Goal: Transaction & Acquisition: Purchase product/service

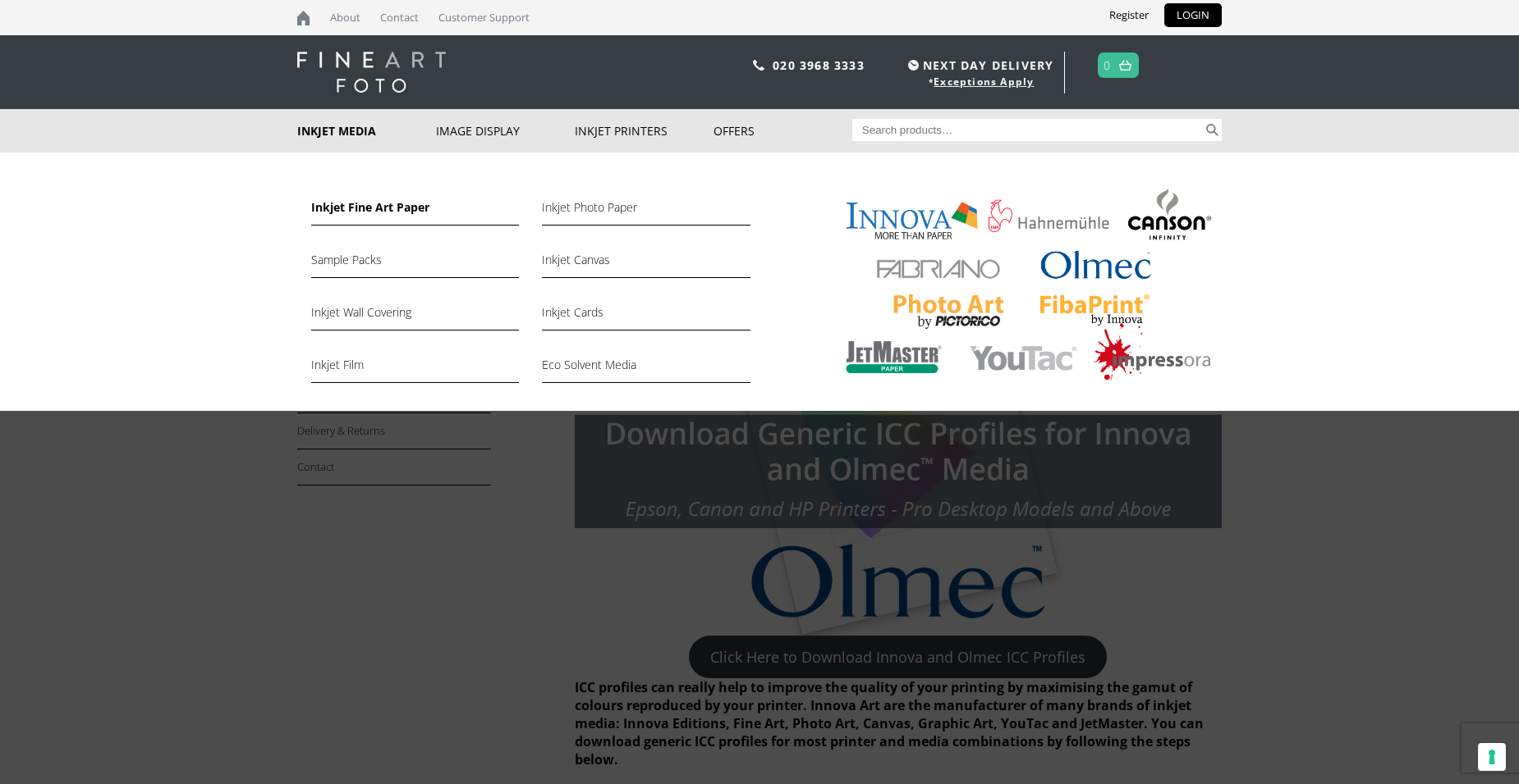
click at [354, 205] on link "Inkjet Fine Art Paper" at bounding box center [415, 212] width 208 height 28
click at [590, 201] on link "Inkjet Photo Paper" at bounding box center [646, 212] width 208 height 28
click at [590, 208] on link "Inkjet Photo Paper" at bounding box center [646, 212] width 208 height 28
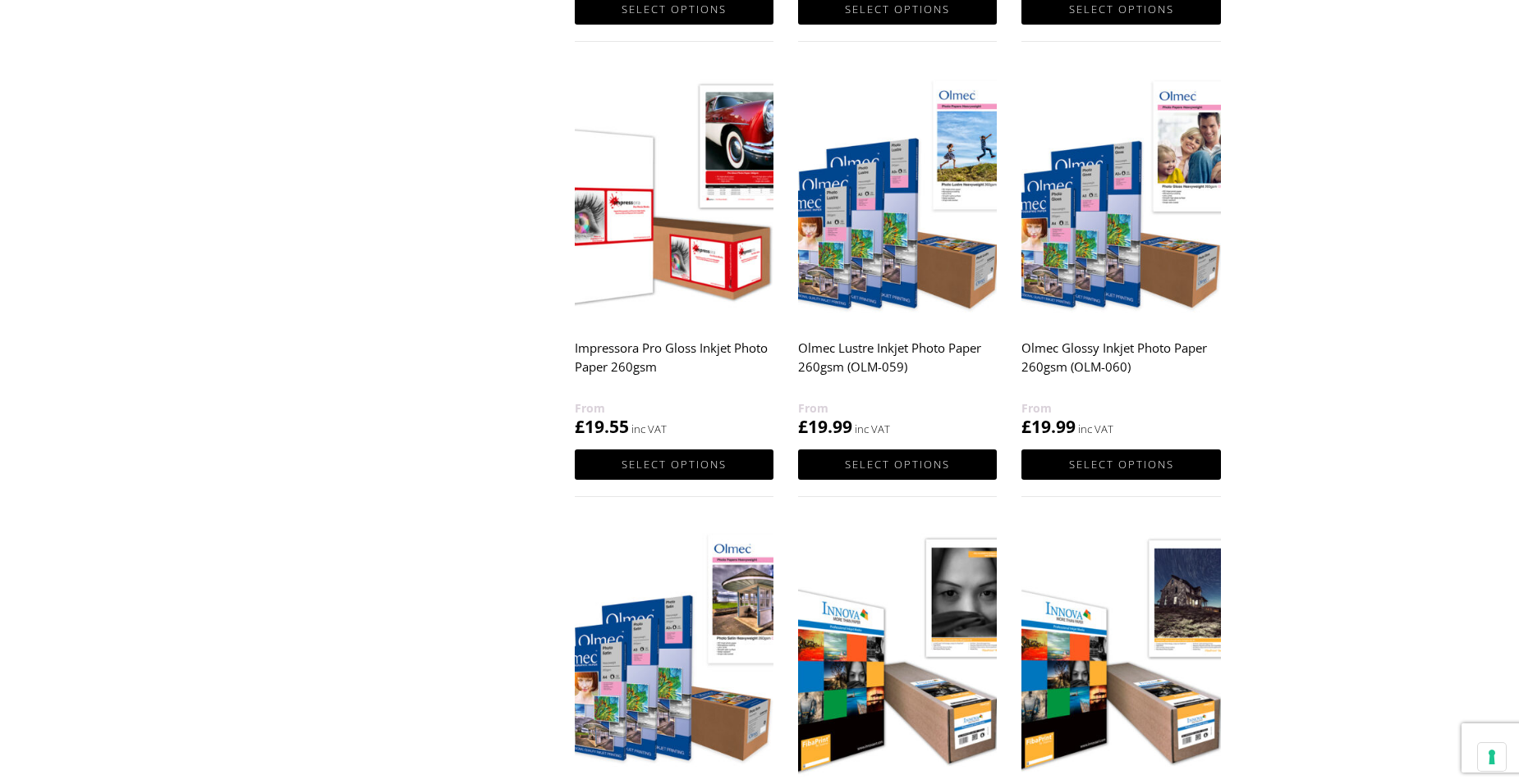
scroll to position [1231, 0]
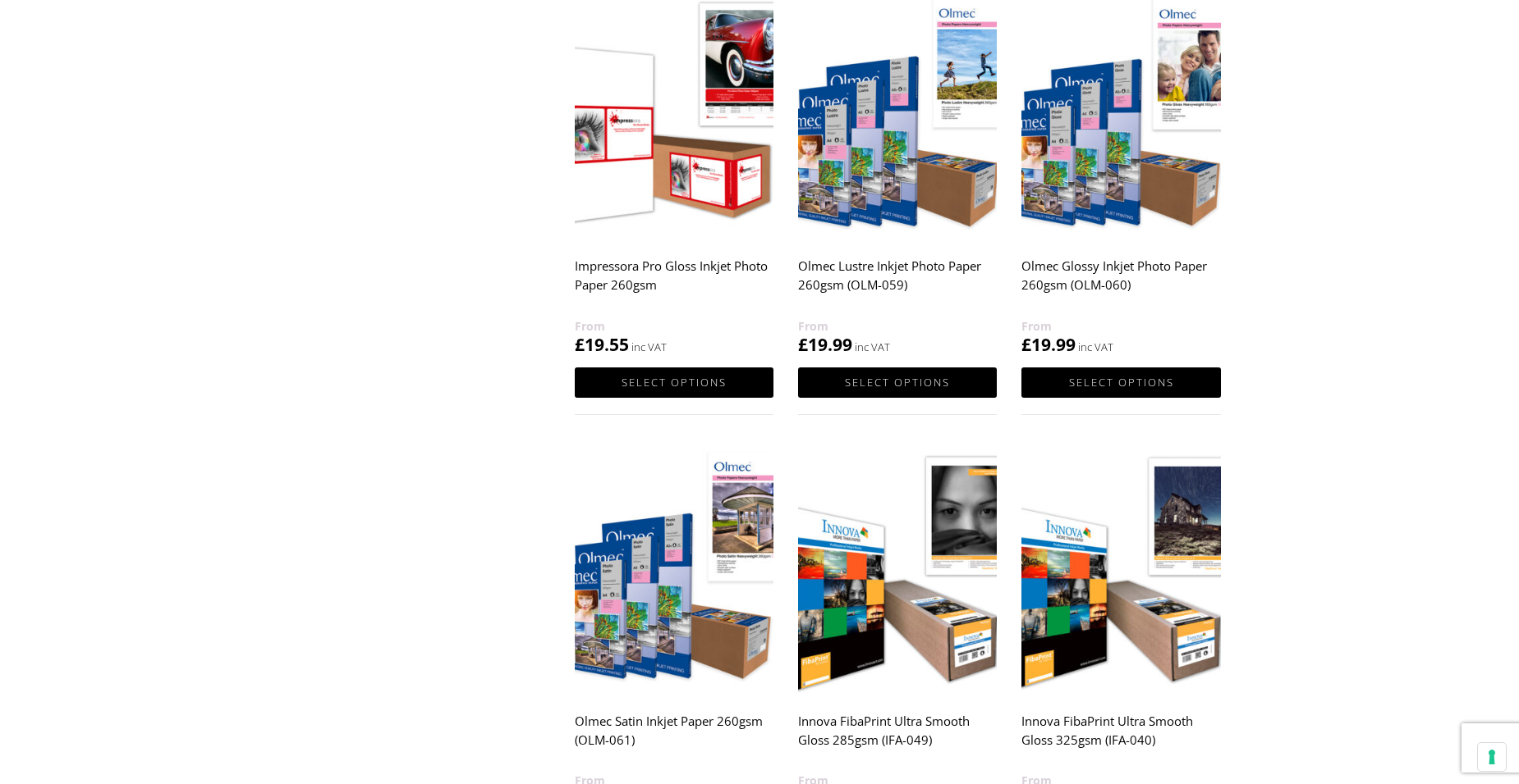
click at [671, 645] on img at bounding box center [674, 570] width 199 height 248
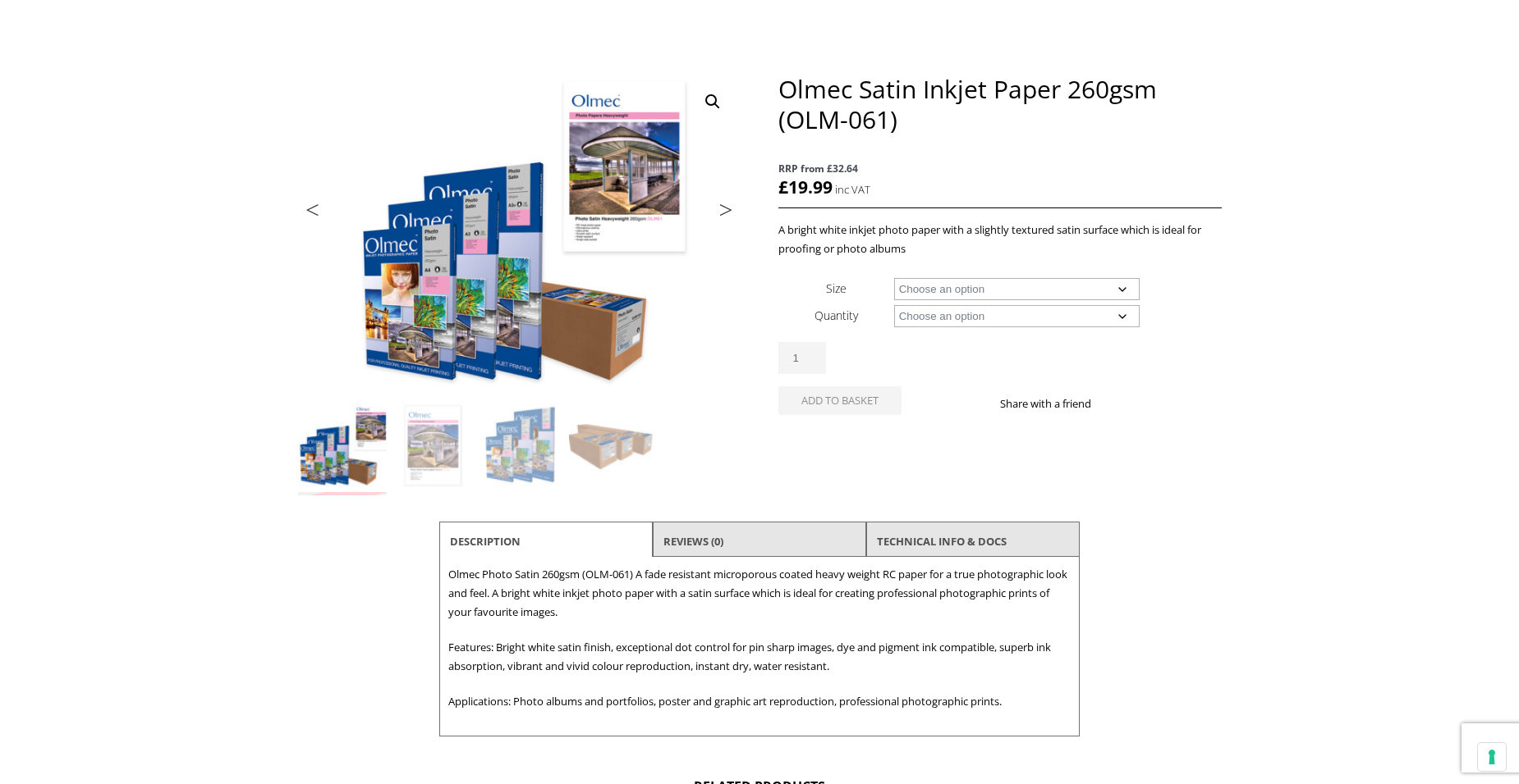
scroll to position [164, 0]
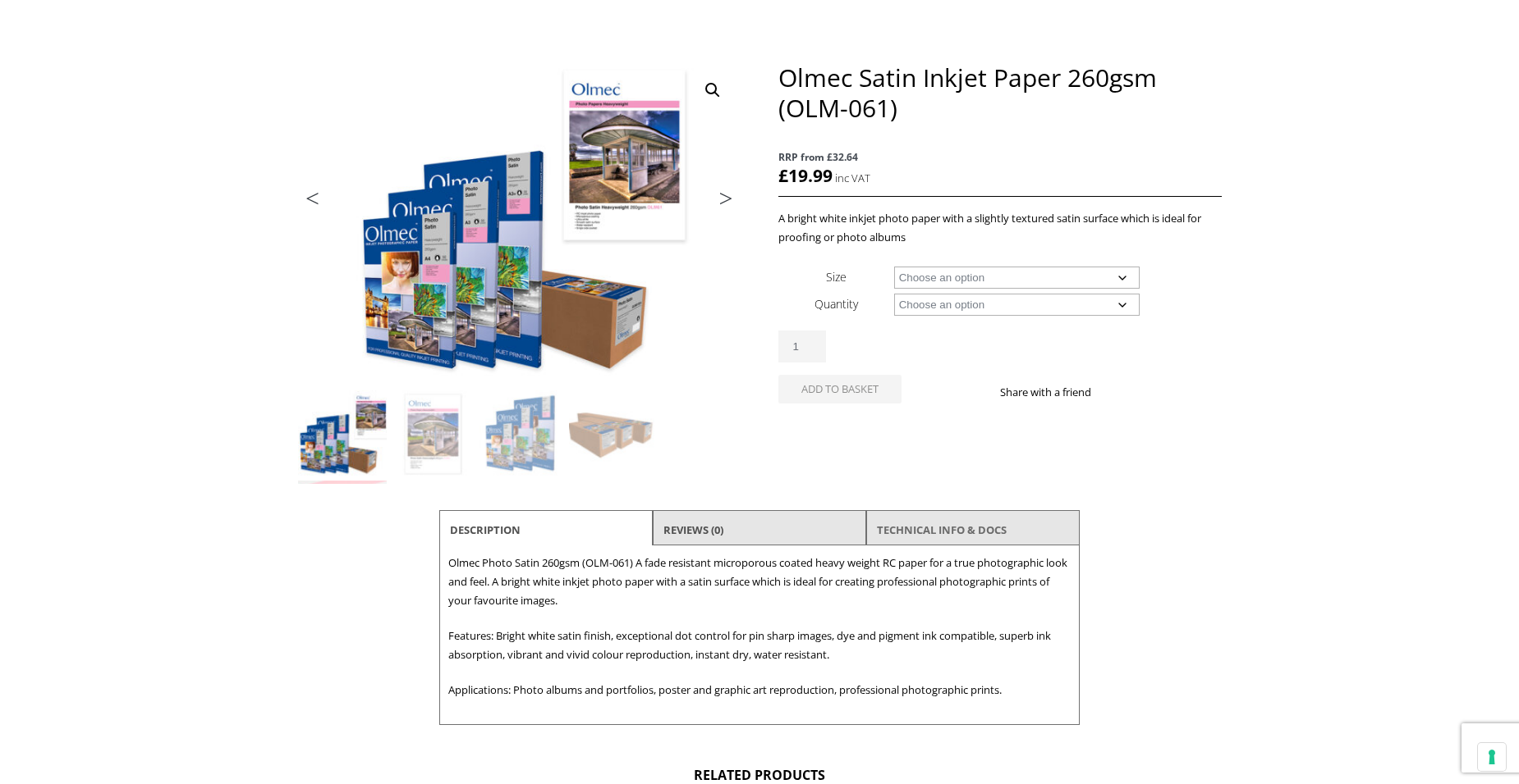
click at [929, 535] on link "TECHNICAL INFO & DOCS" at bounding box center [941, 530] width 130 height 30
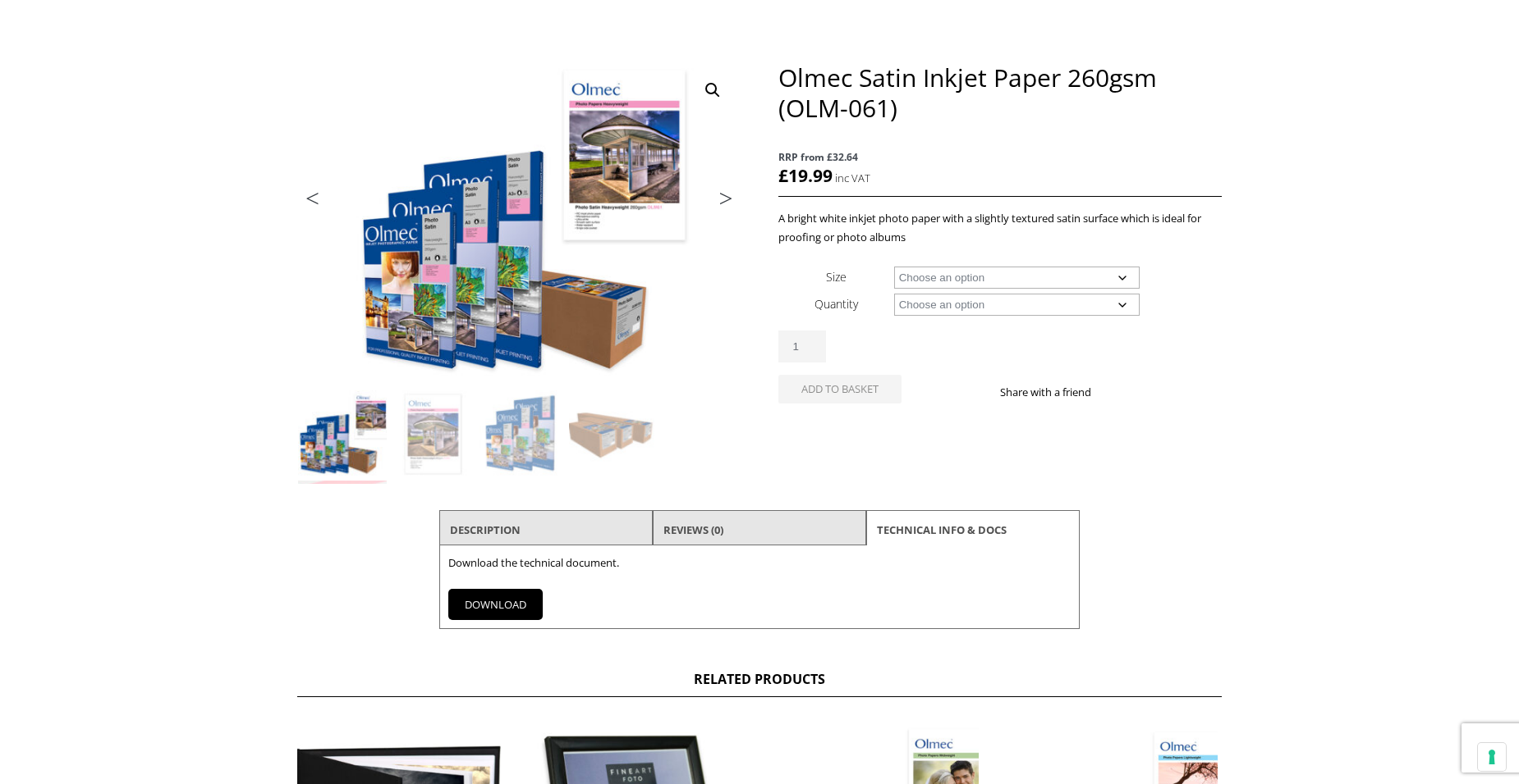
click at [484, 607] on link "DOWNLOAD" at bounding box center [495, 605] width 95 height 32
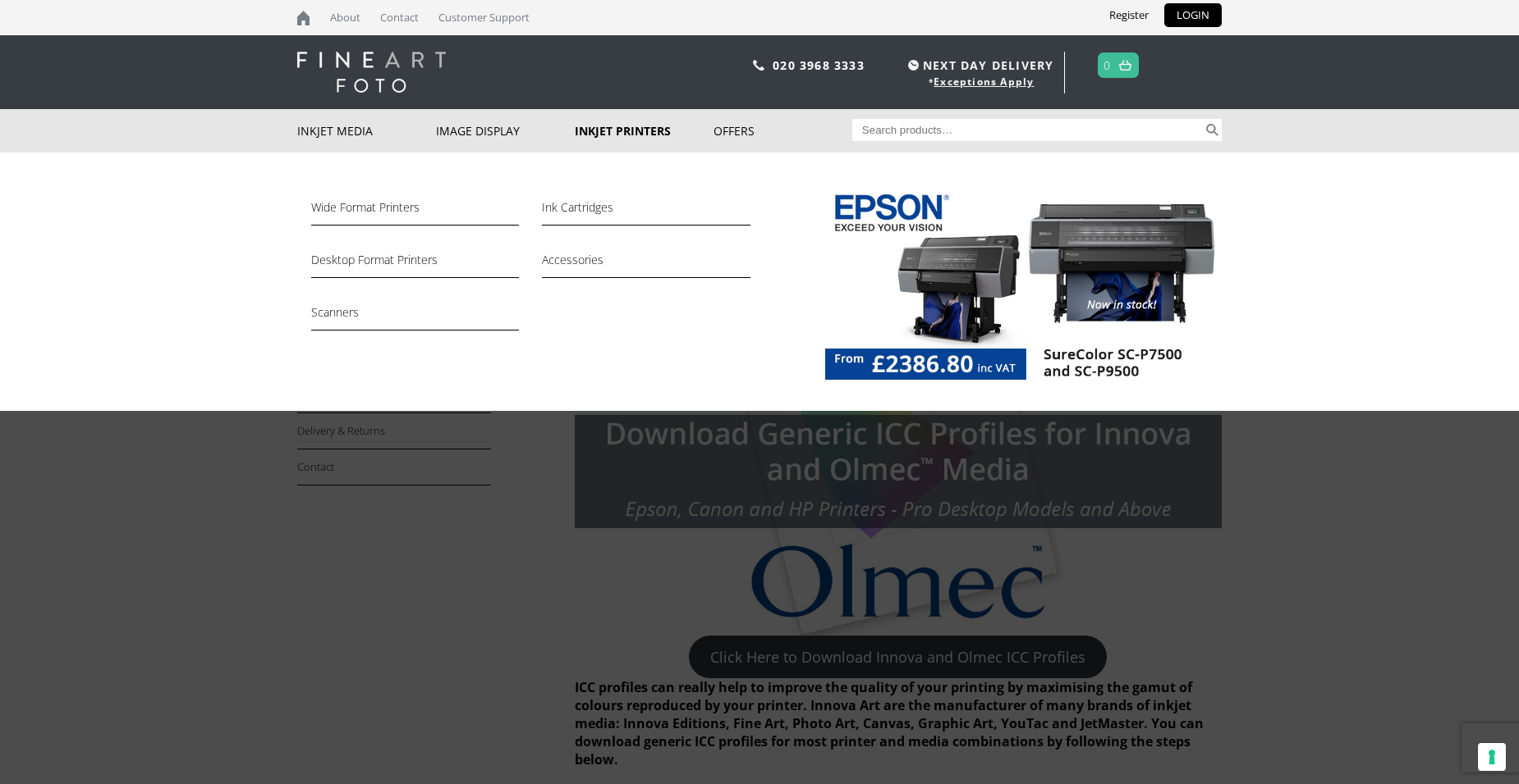
click at [648, 130] on link "Inkjet Printers" at bounding box center [644, 130] width 139 height 43
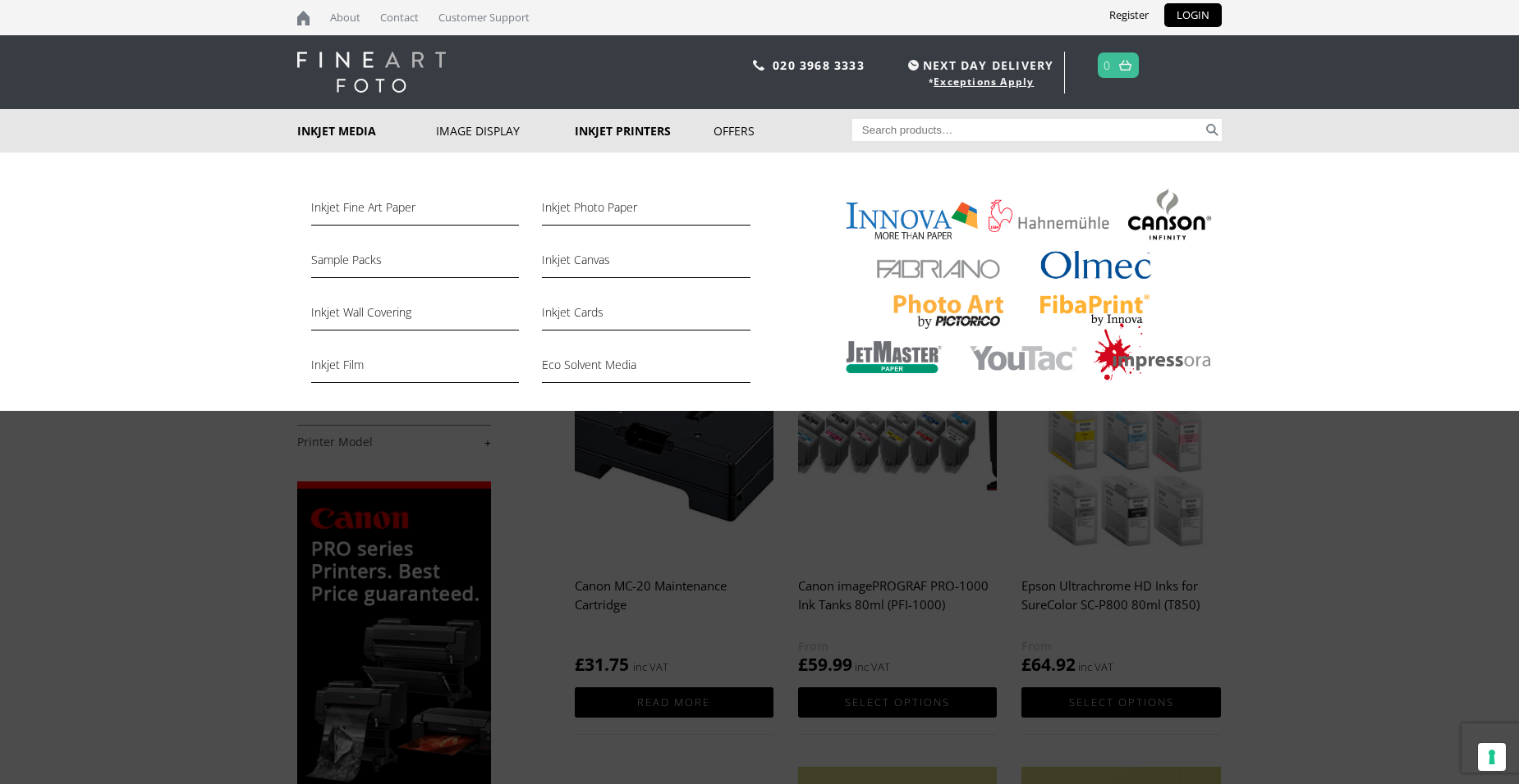
click at [344, 132] on link "Inkjet Media" at bounding box center [366, 130] width 139 height 43
click at [628, 206] on link "Inkjet Photo Paper" at bounding box center [646, 212] width 208 height 28
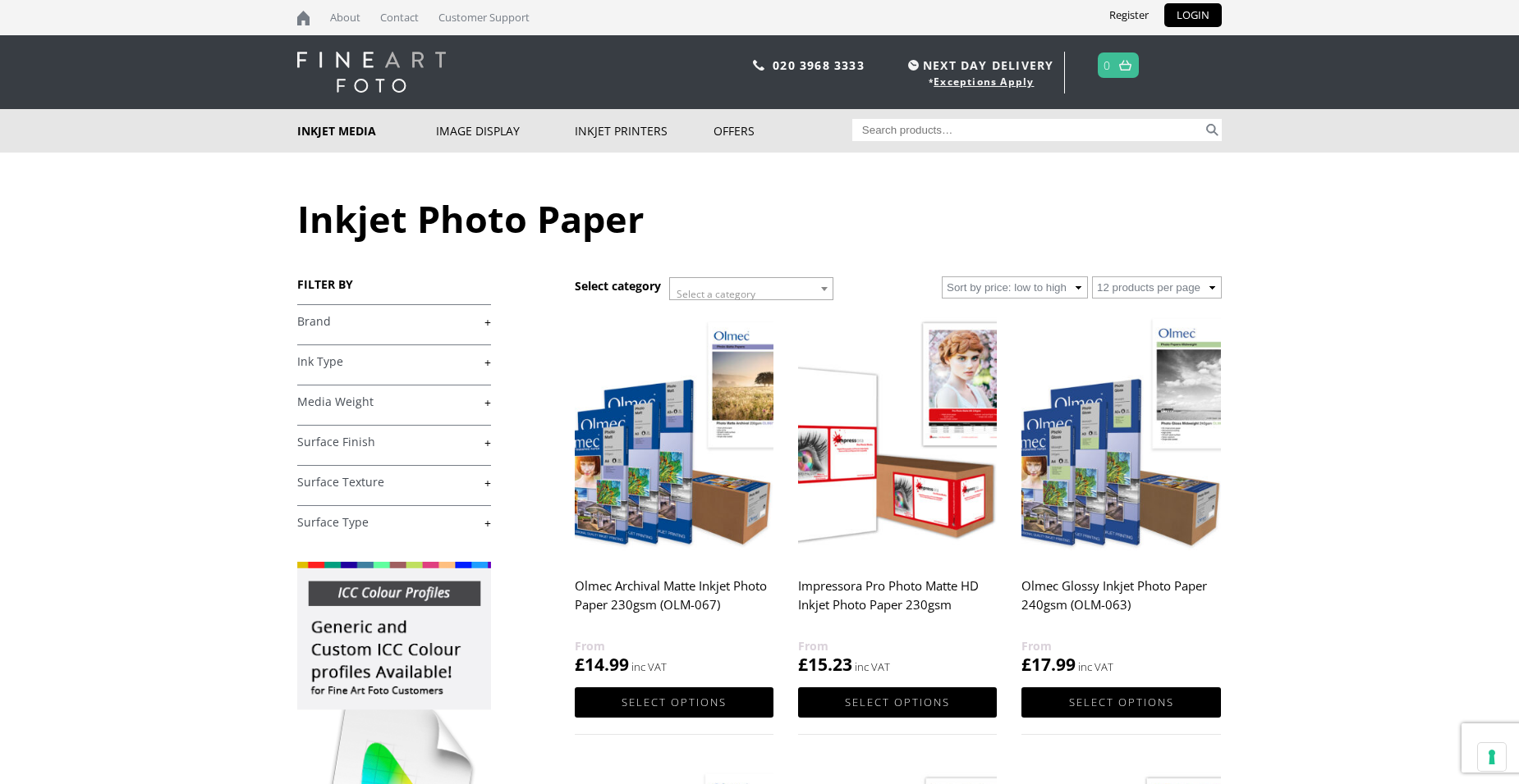
click at [310, 322] on link "+" at bounding box center [394, 321] width 194 height 16
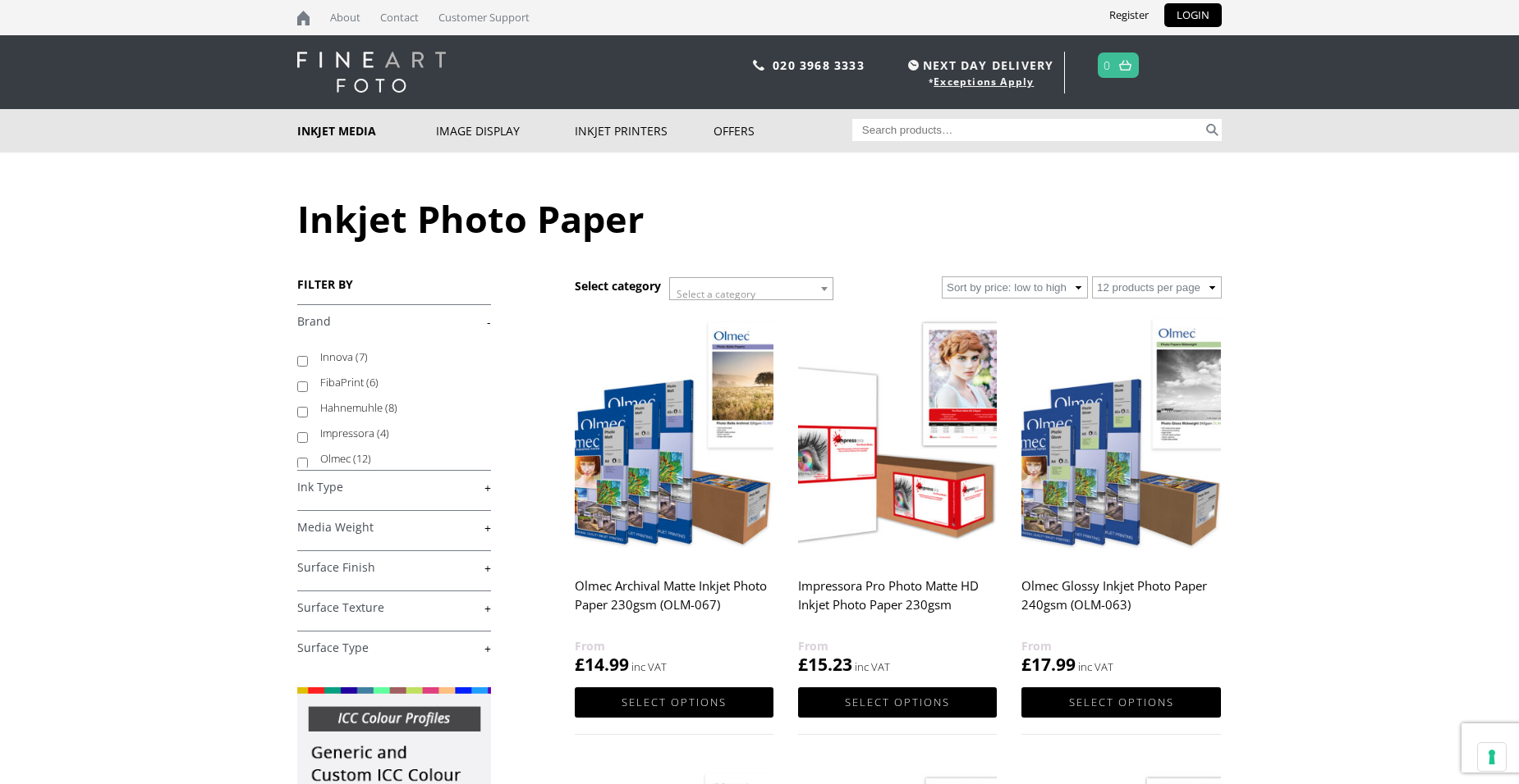
click at [302, 464] on input "Olmec (12)" at bounding box center [302, 463] width 11 height 11
checkbox input "true"
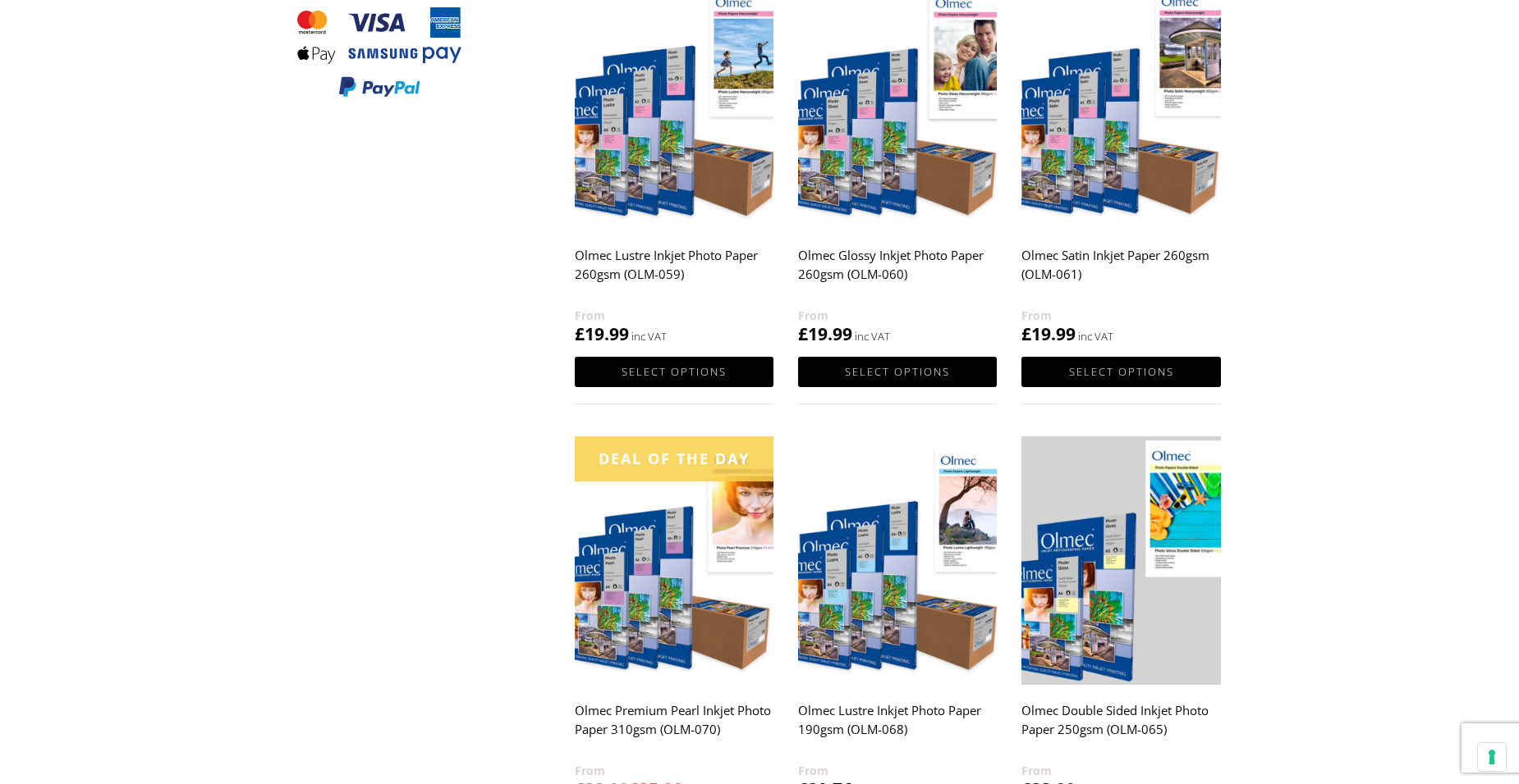
scroll to position [1066, 0]
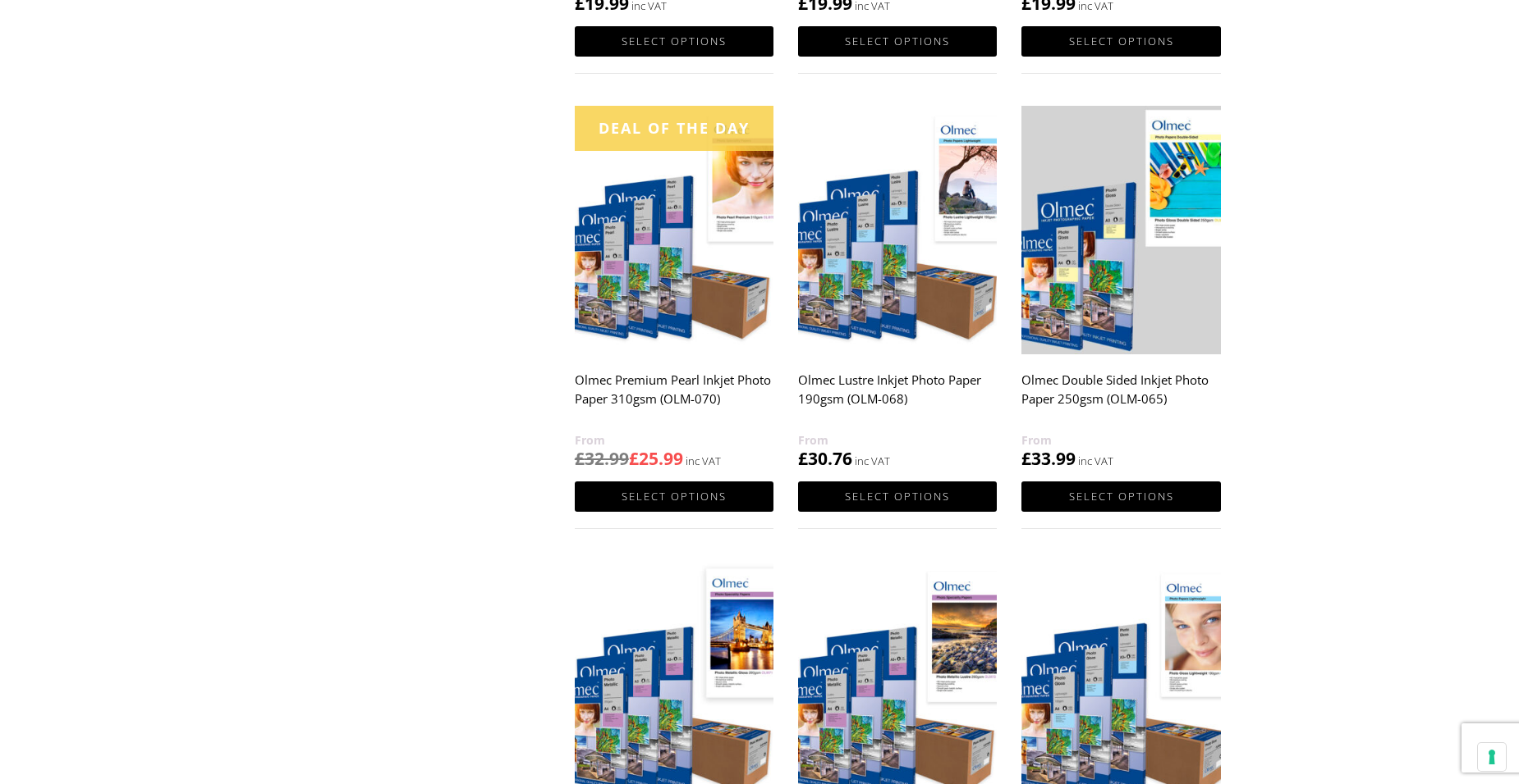
click at [1090, 261] on img at bounding box center [1120, 229] width 199 height 248
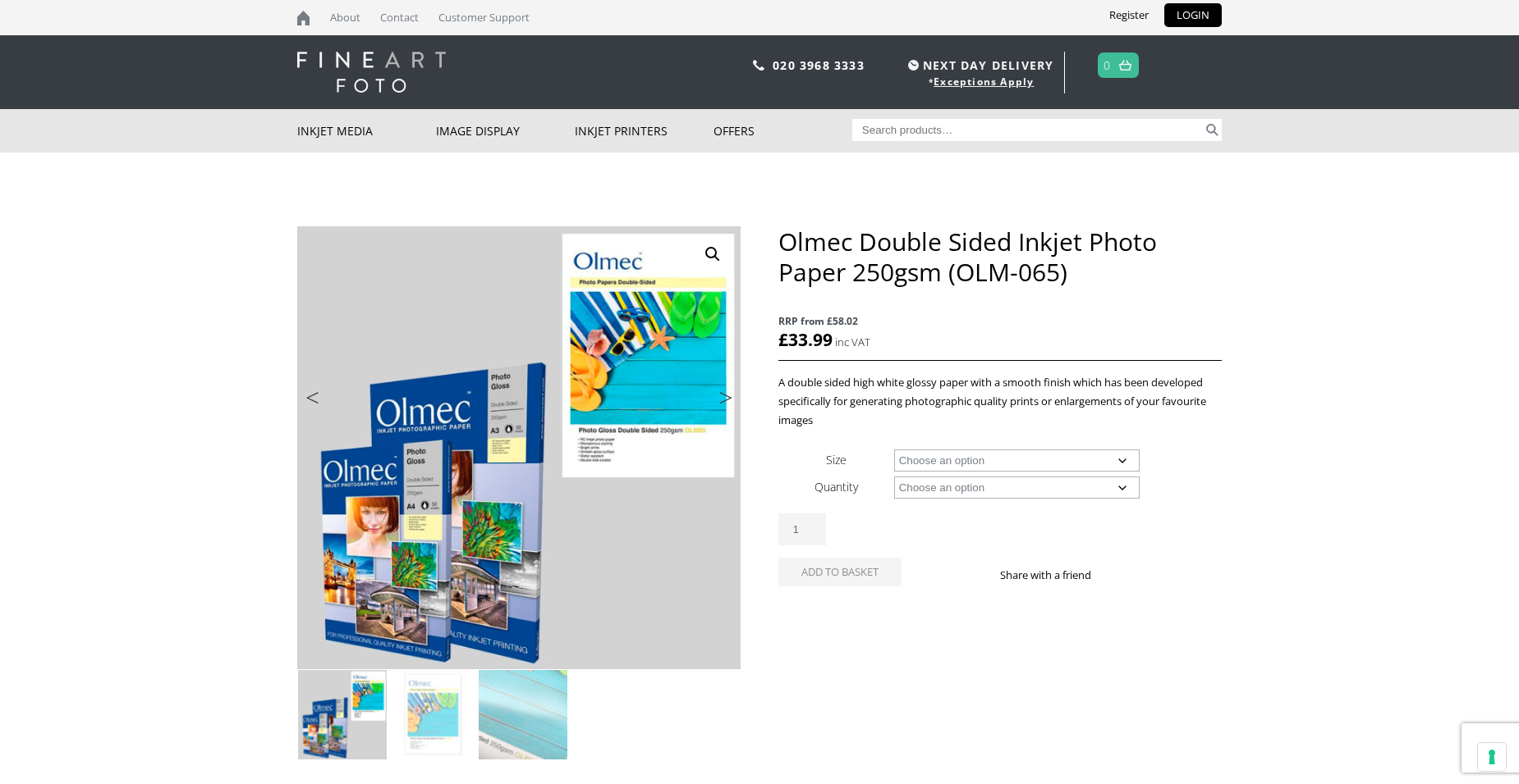
click at [1036, 464] on select "Choose an option A4 Sheet A3 Sheet" at bounding box center [1017, 460] width 246 height 22
select select "a3-sheet"
click at [894, 449] on select "Choose an option A4 Sheet A3 Sheet" at bounding box center [1017, 460] width 246 height 22
click at [927, 489] on select "Choose an option 50 Sheets" at bounding box center [1017, 488] width 246 height 22
select select "50-sheets"
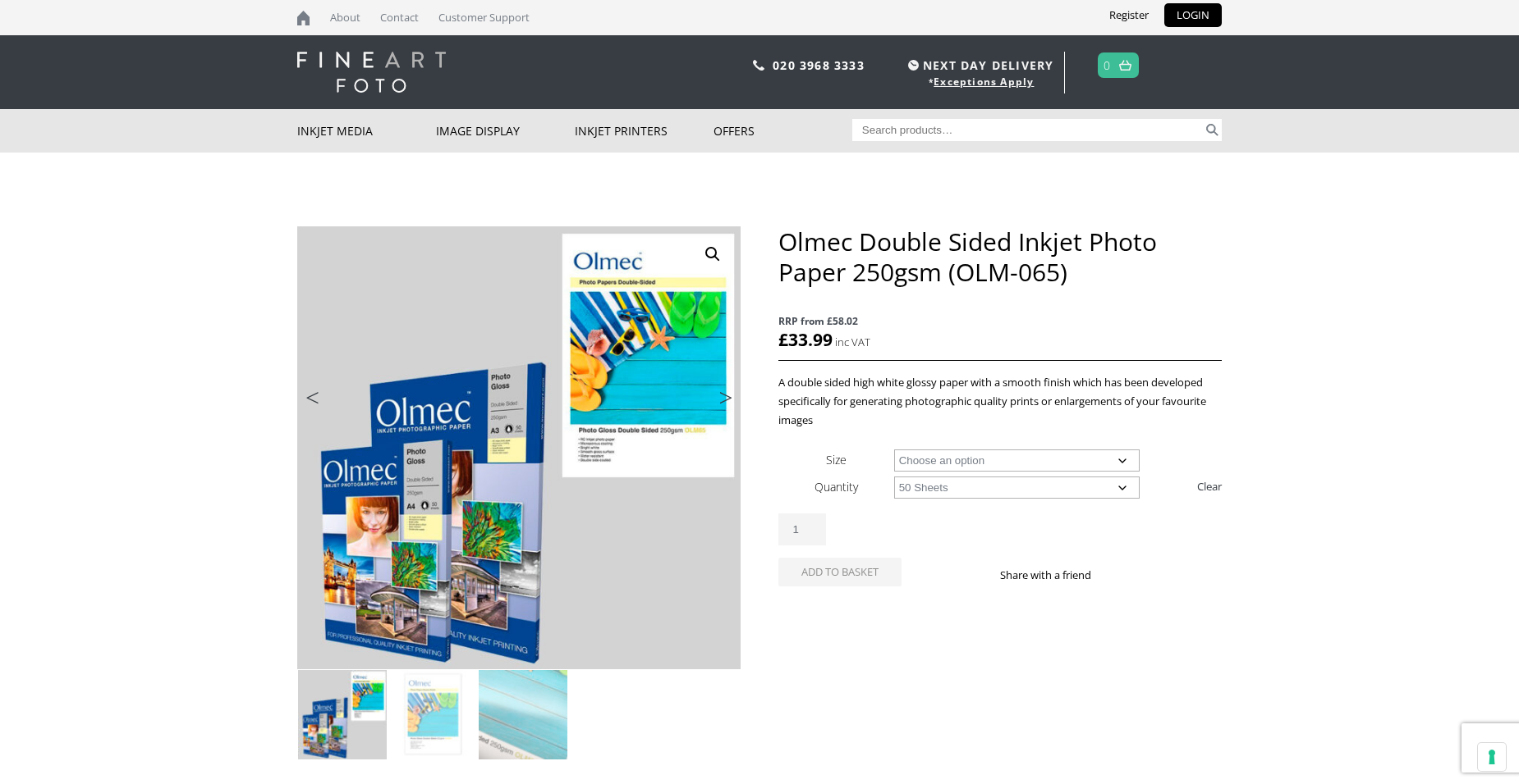
click at [894, 477] on select "Choose an option 50 Sheets" at bounding box center [1017, 488] width 246 height 22
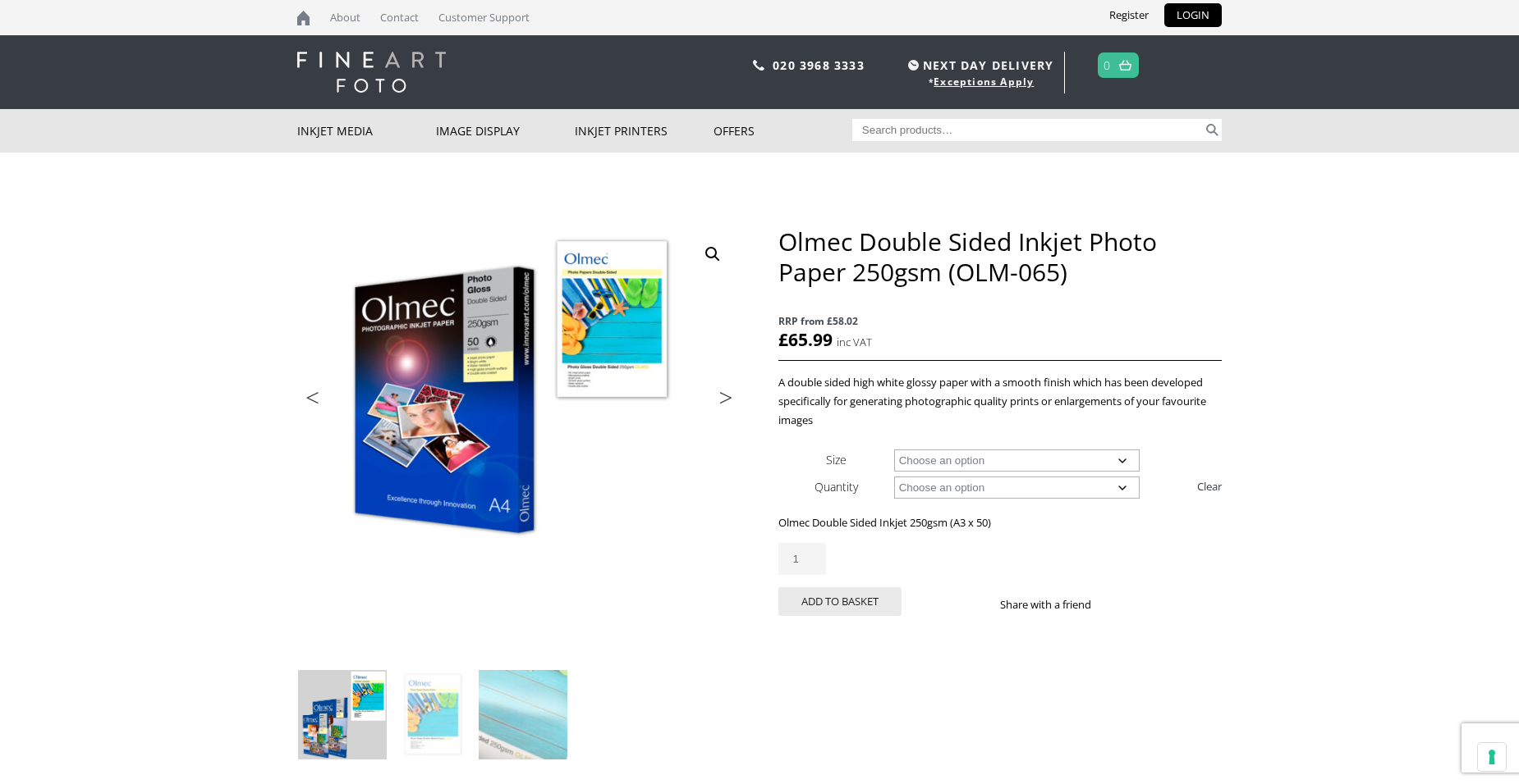
click at [980, 461] on select "Choose an option A4 Sheet A3 Sheet" at bounding box center [1017, 460] width 246 height 22
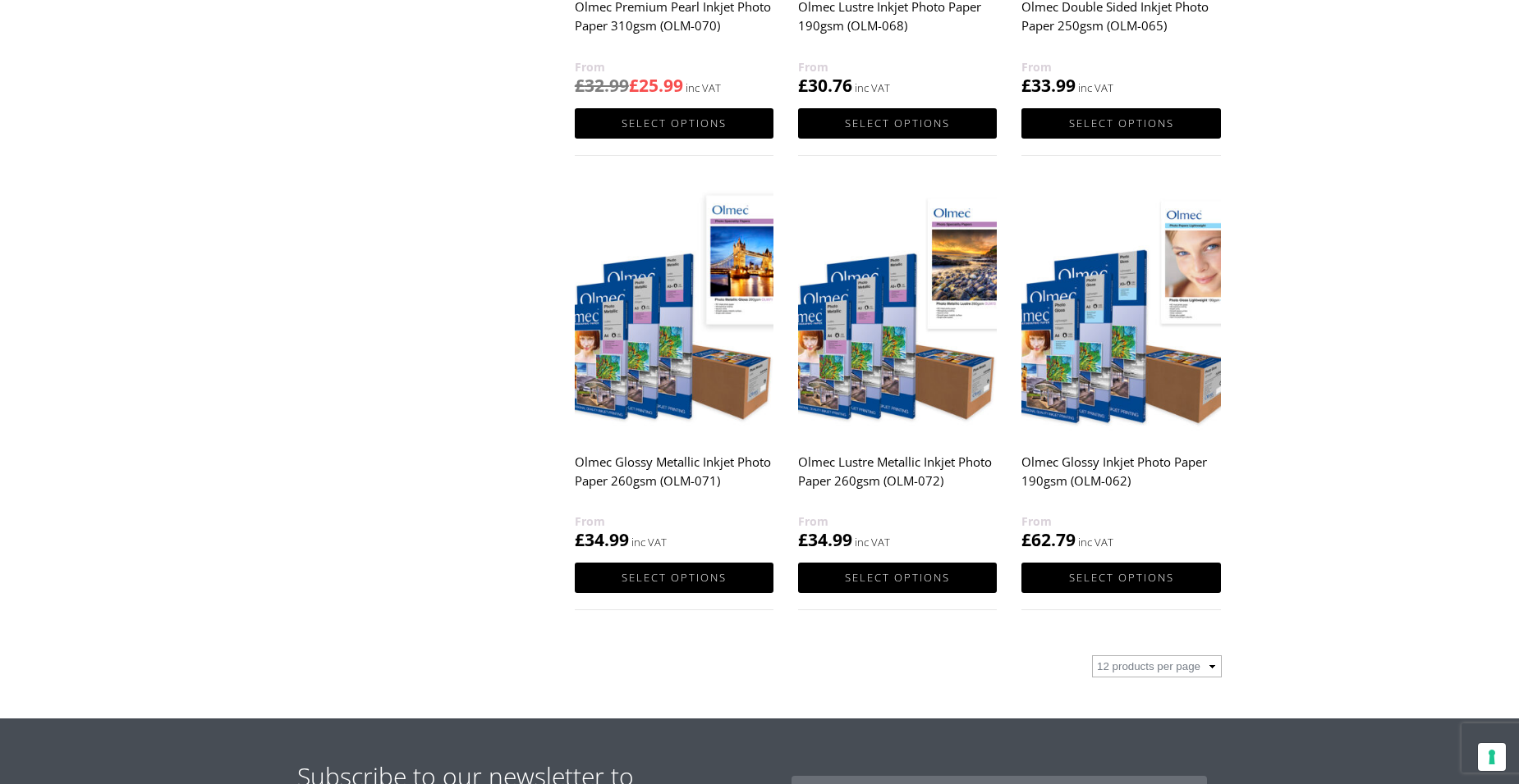
scroll to position [1477, 0]
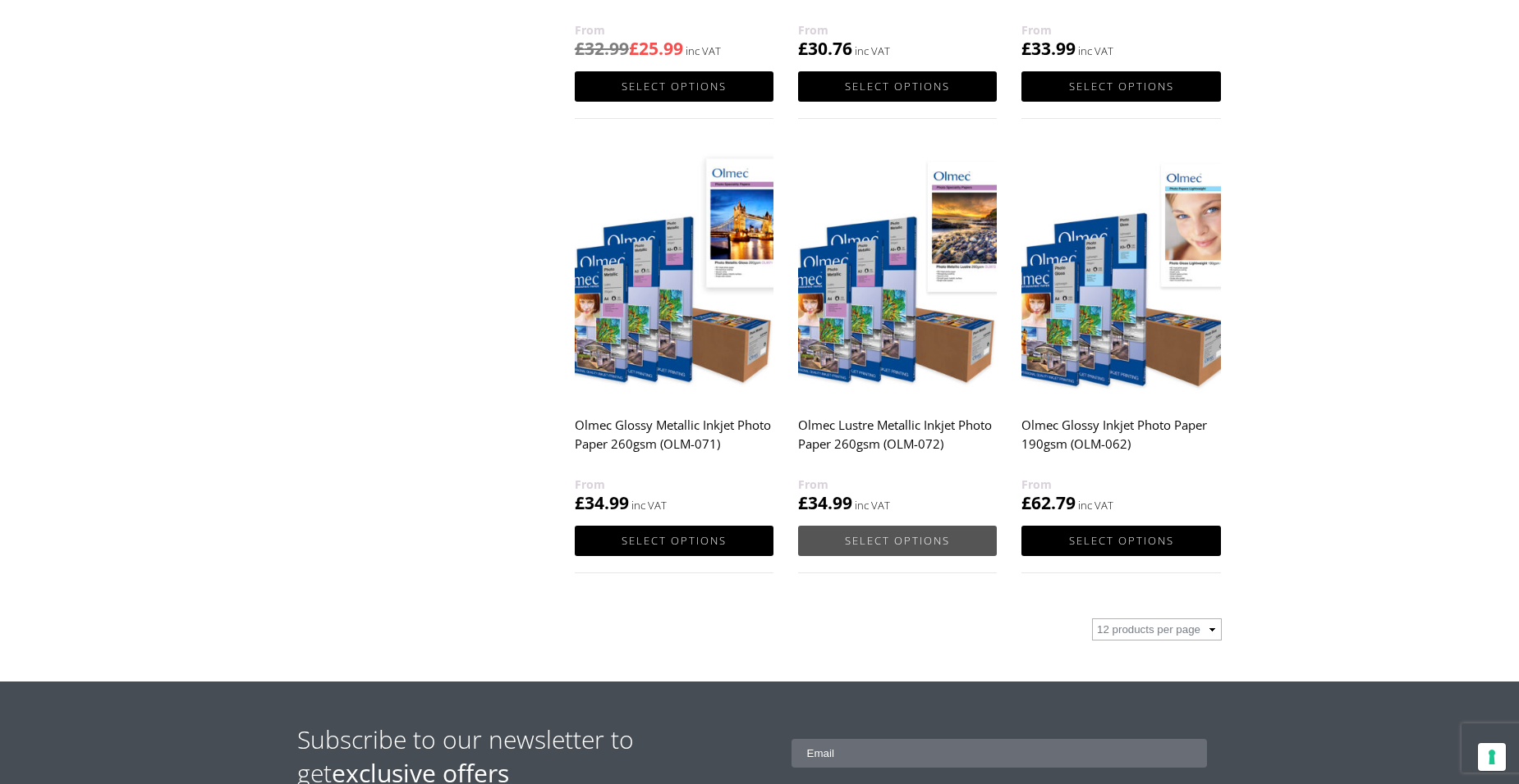
click at [873, 539] on link "Select options" at bounding box center [897, 541] width 199 height 31
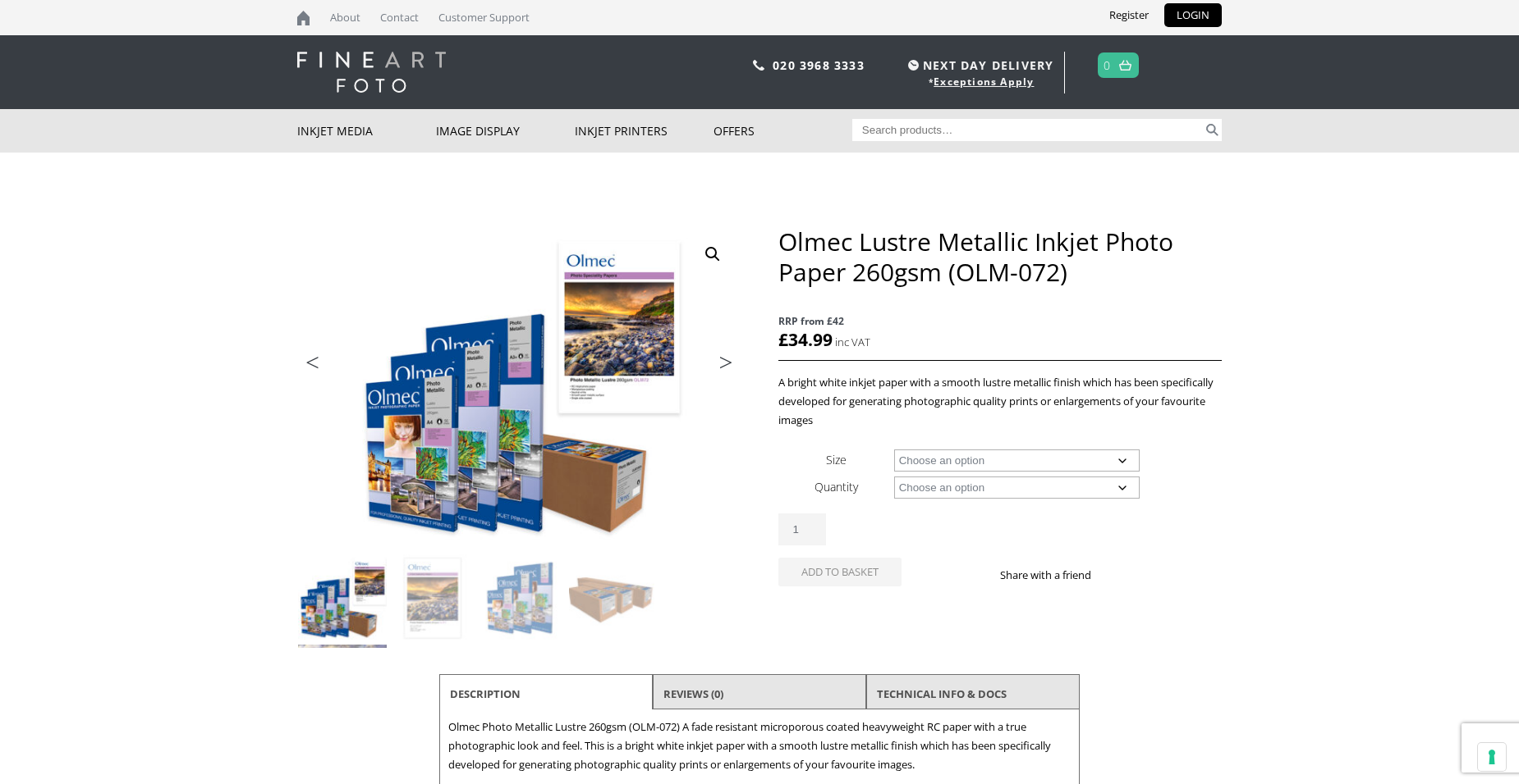
click at [311, 361] on link "Previous" at bounding box center [330, 367] width 65 height 15
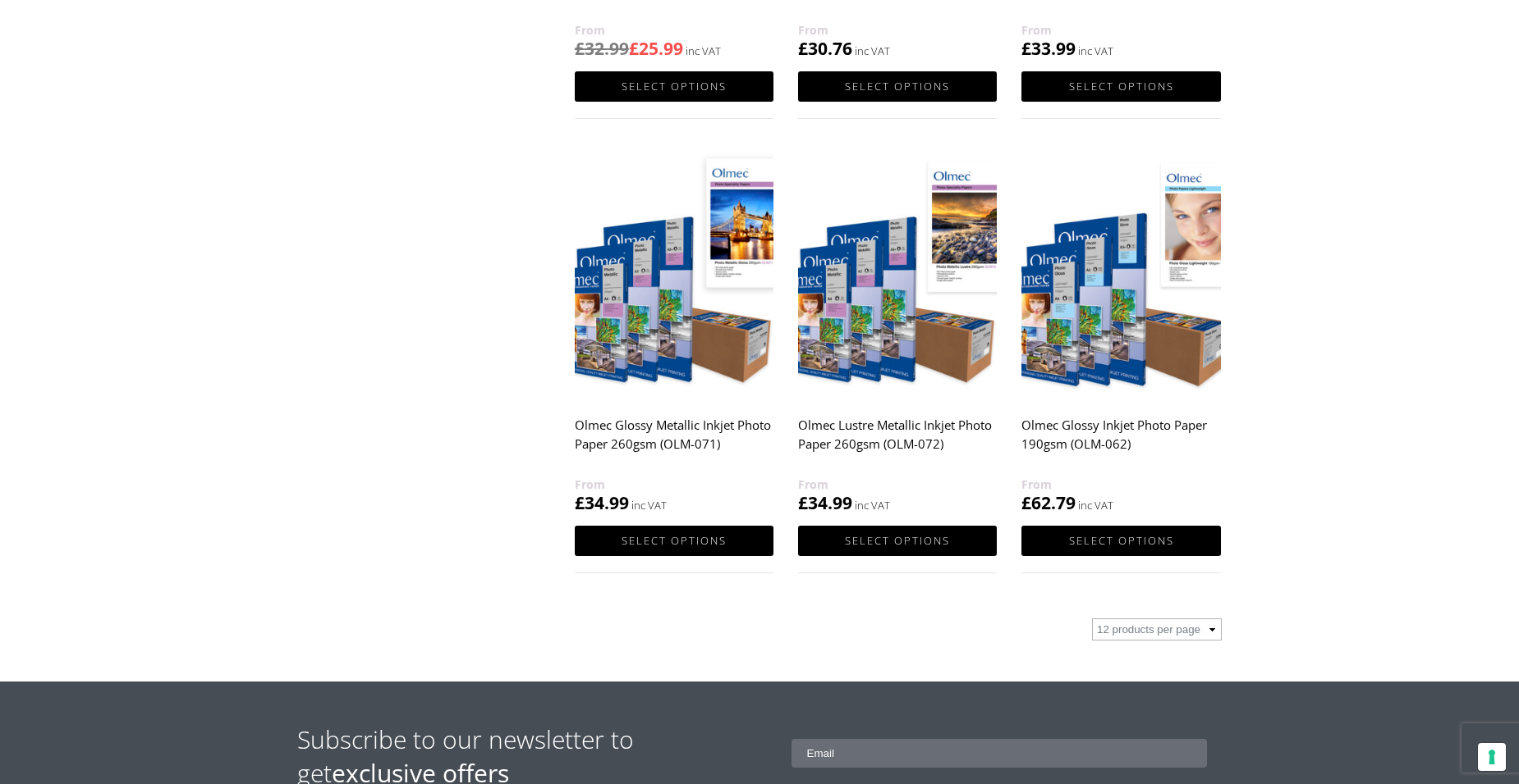
scroll to position [1477, 0]
click at [1077, 341] on img at bounding box center [1120, 274] width 199 height 248
click at [643, 328] on img at bounding box center [674, 274] width 199 height 248
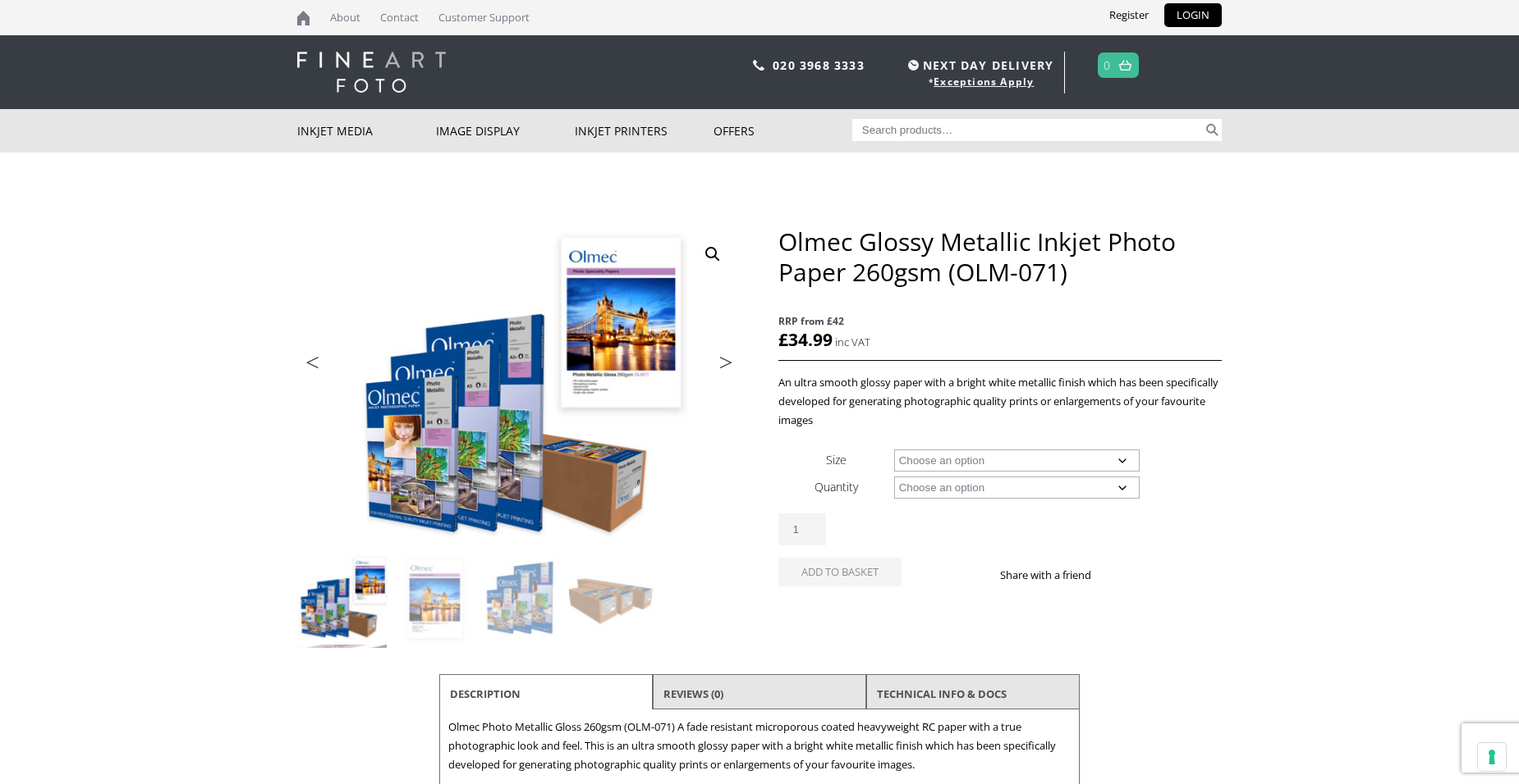
click at [961, 456] on select "Choose an option A4 Sheet A3 Sheet A3+ Sheet A2 Sheet 17" Wide Roll 24" Wide Ro…" at bounding box center [1017, 460] width 246 height 22
click at [894, 449] on select "Choose an option A4 Sheet A3 Sheet A3+ Sheet A2 Sheet 17" Wide Roll 24" Wide Ro…" at bounding box center [1017, 460] width 246 height 22
select select "a3-sheet"
click at [937, 485] on select "Choose an option 50 Sheets" at bounding box center [1017, 488] width 246 height 22
select select "50-sheets"
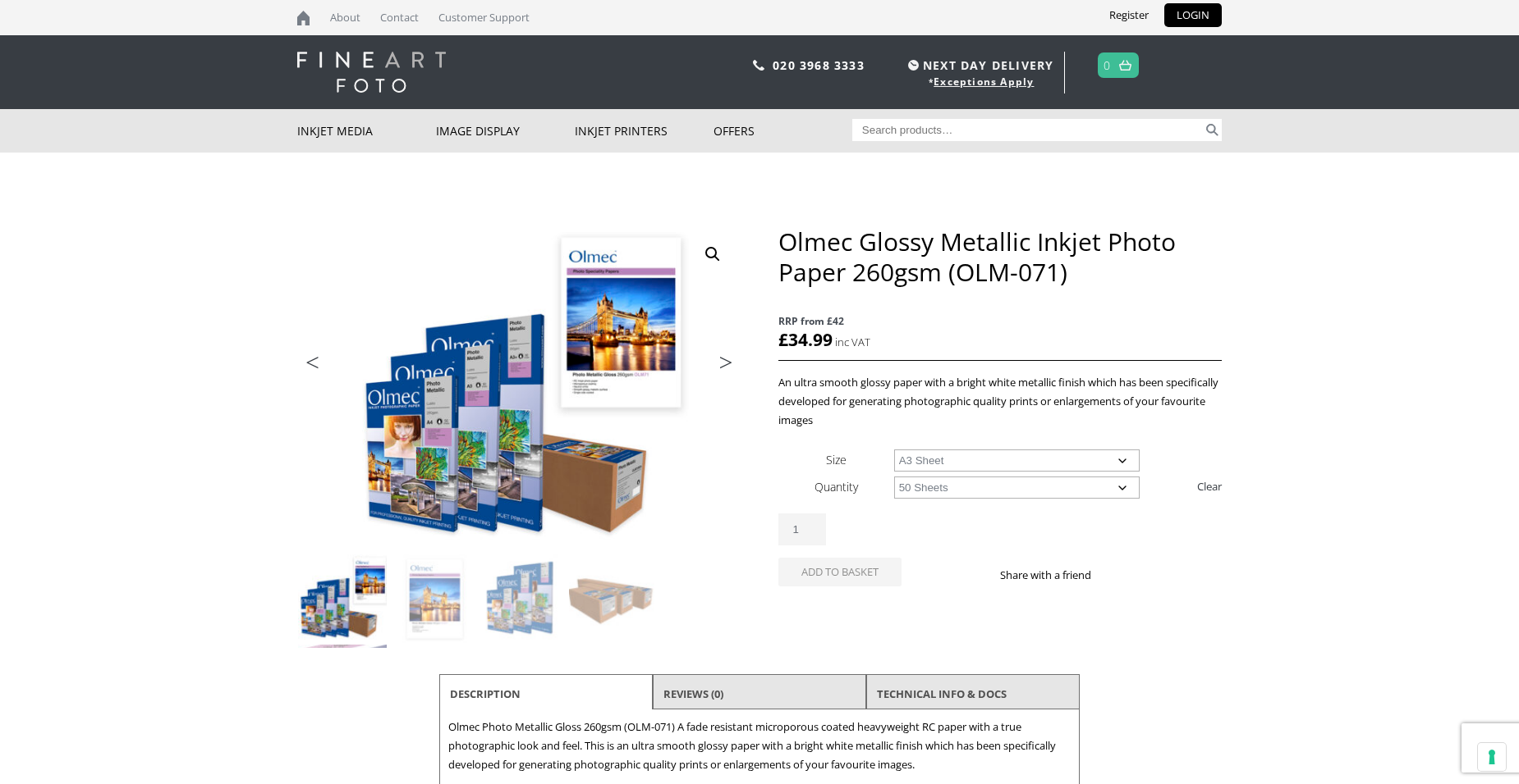
click at [894, 477] on select "Choose an option 50 Sheets" at bounding box center [1017, 488] width 246 height 22
select select "a3-sheet"
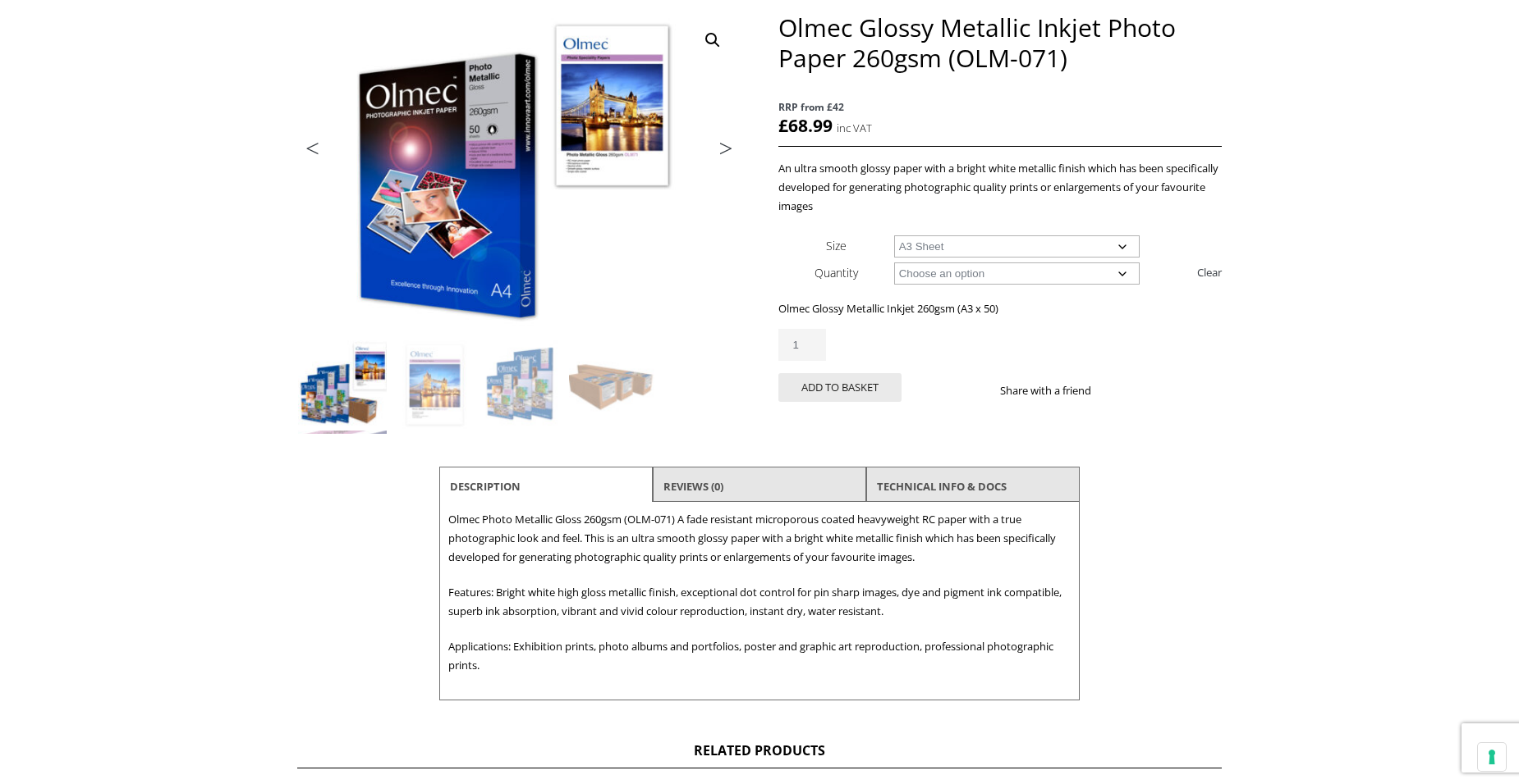
scroll to position [328, 0]
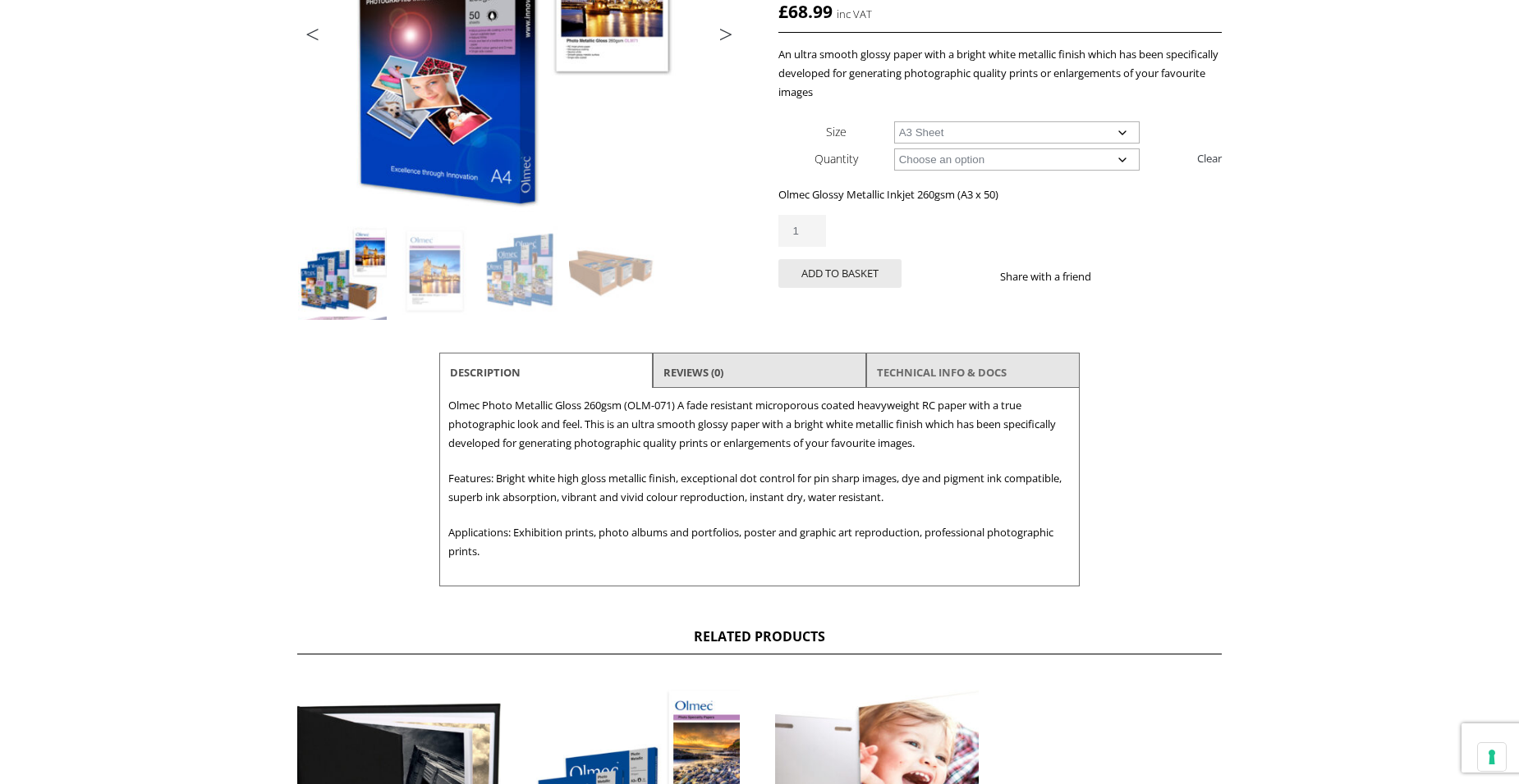
click at [949, 370] on link "TECHNICAL INFO & DOCS" at bounding box center [941, 373] width 130 height 30
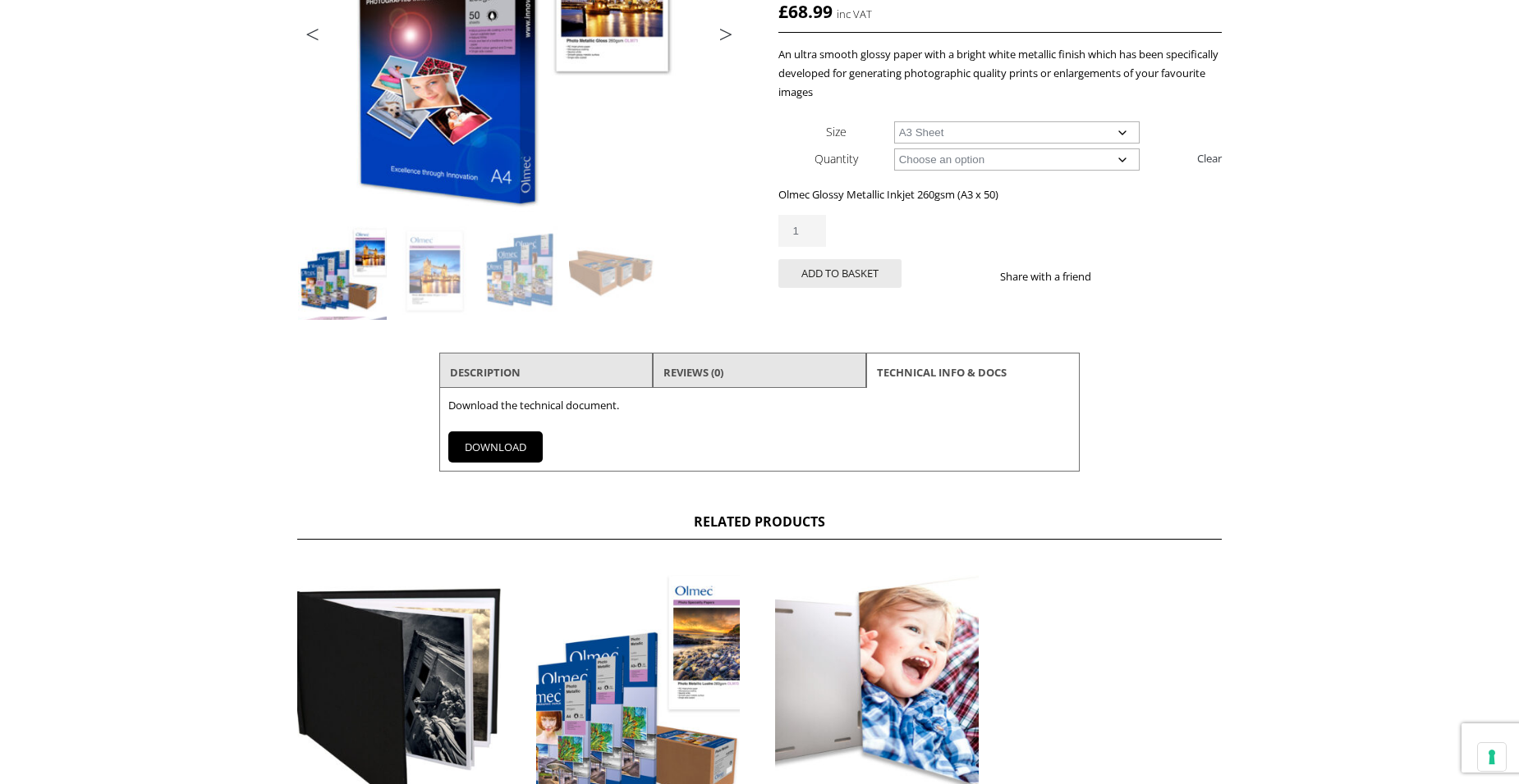
click at [484, 443] on link "DOWNLOAD" at bounding box center [495, 448] width 95 height 32
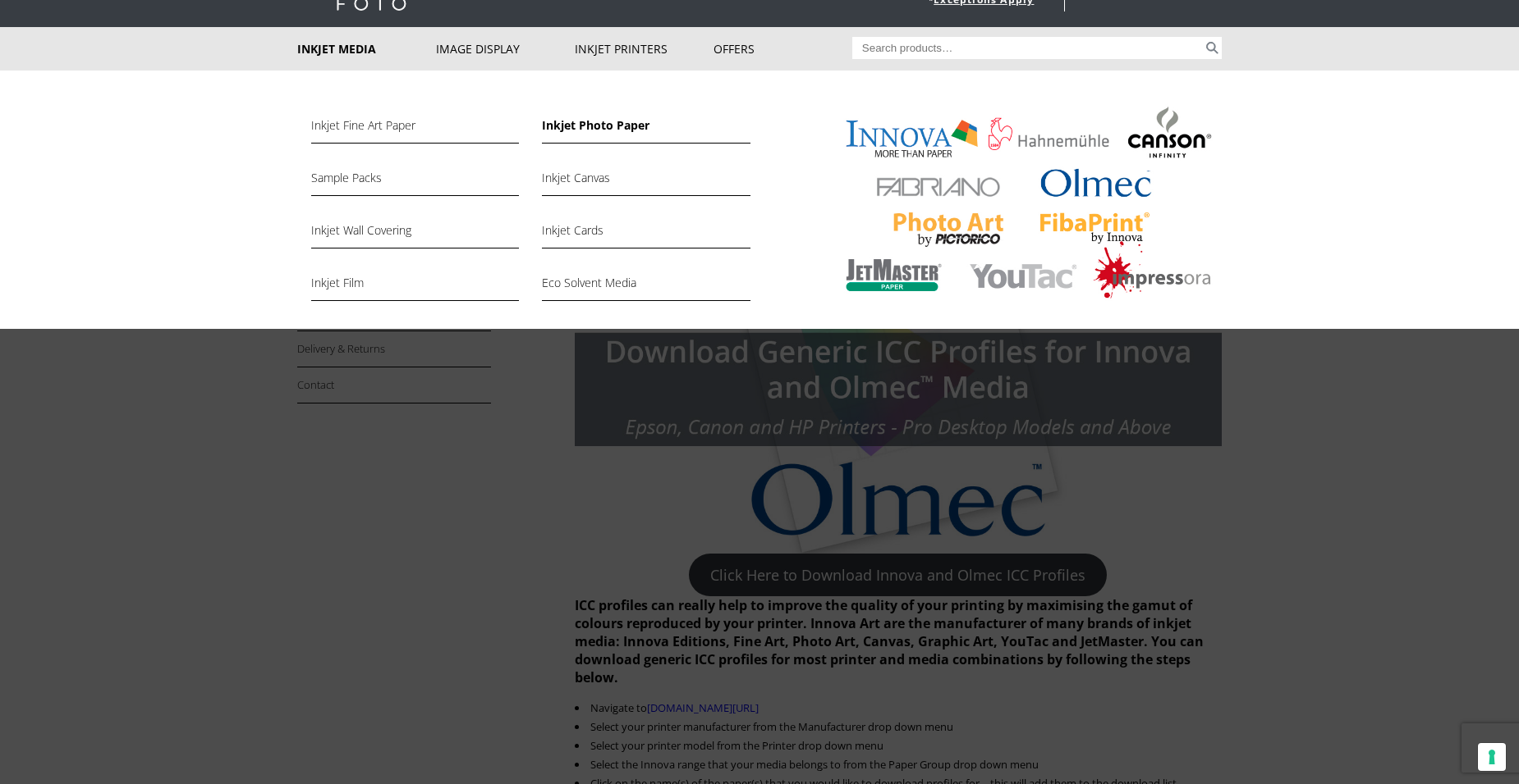
click at [604, 125] on link "Inkjet Photo Paper" at bounding box center [646, 130] width 208 height 28
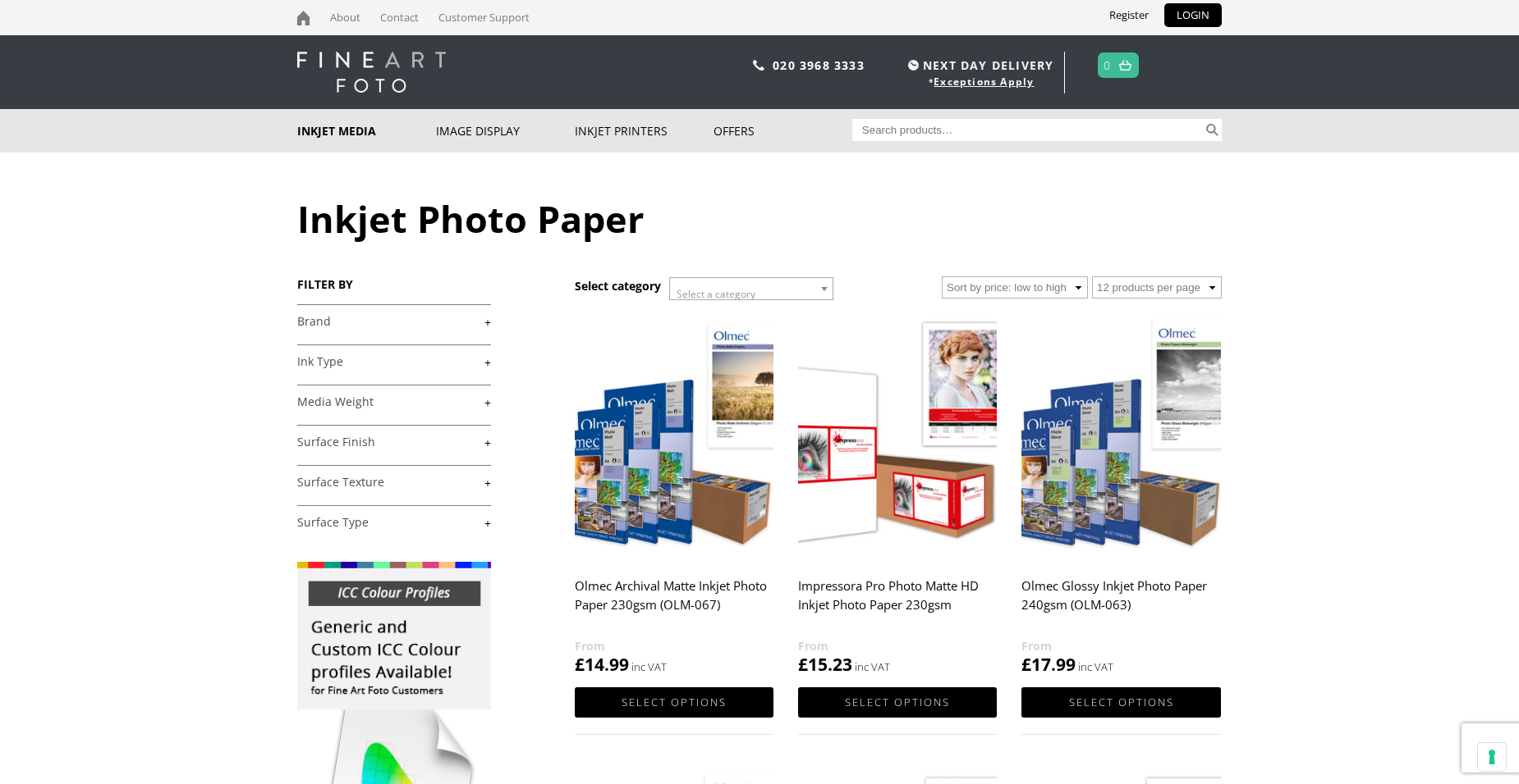
click at [320, 321] on link "+" at bounding box center [394, 321] width 194 height 16
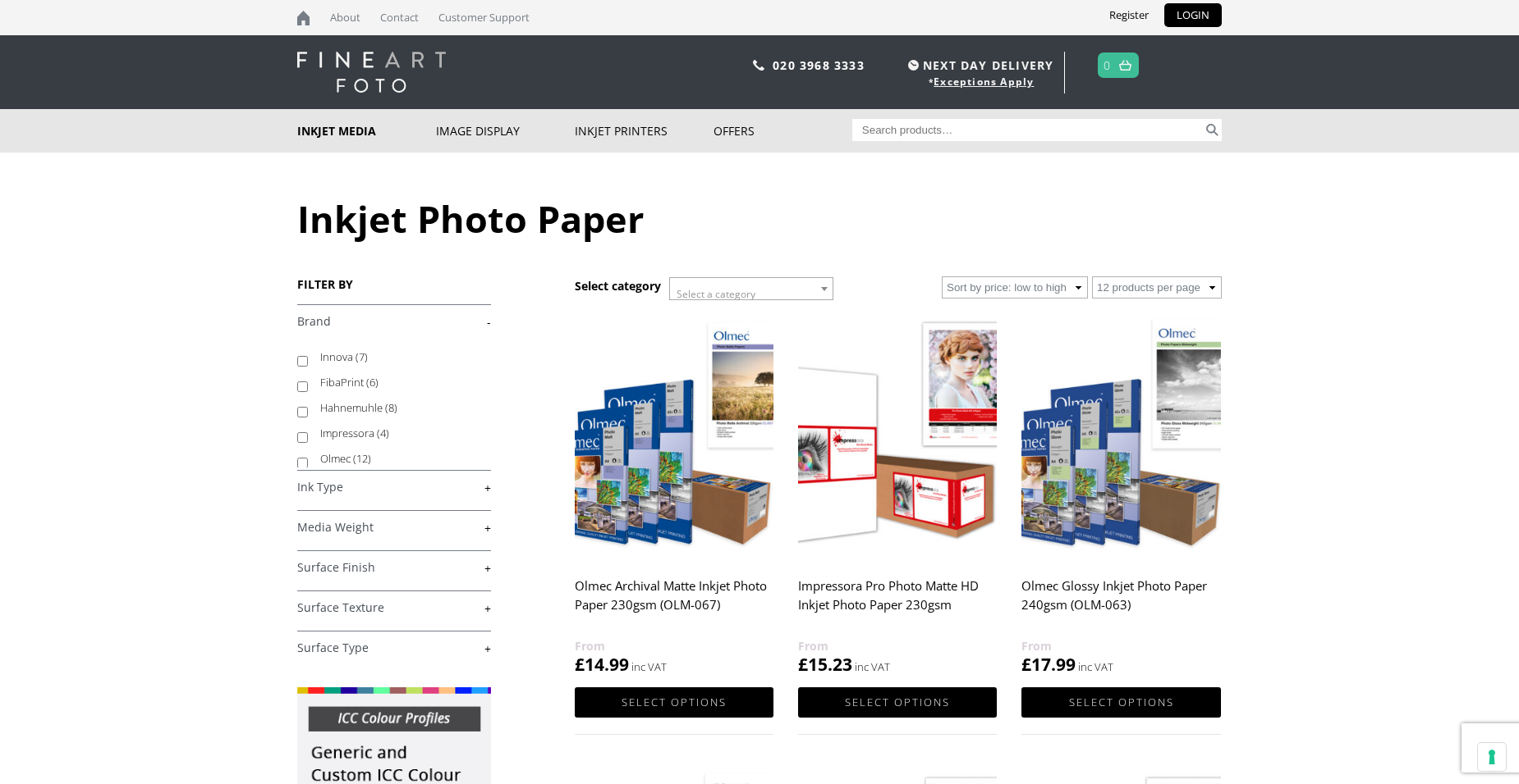
click at [298, 464] on input "Olmec (12)" at bounding box center [302, 463] width 11 height 11
checkbox input "true"
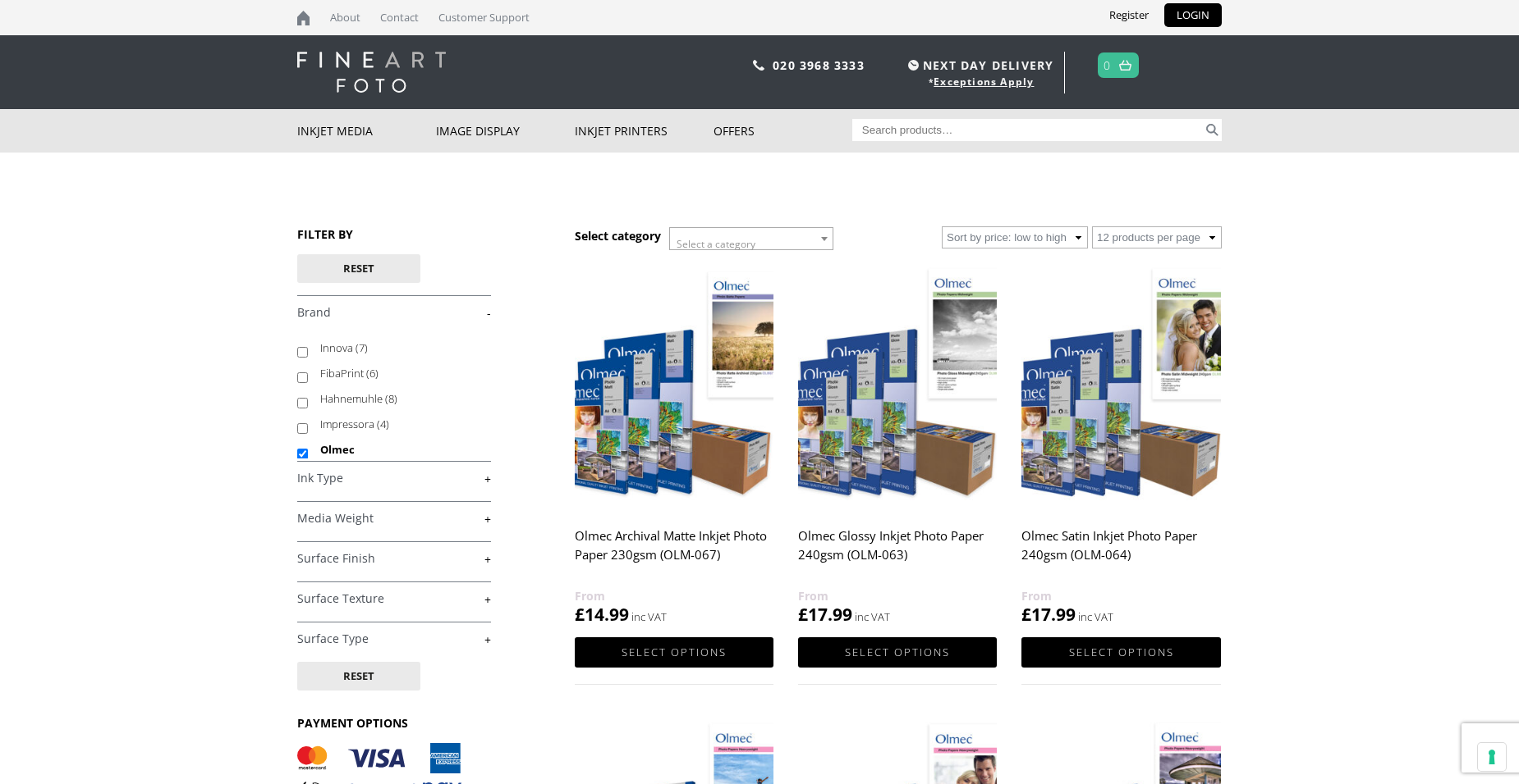
click at [1091, 510] on img at bounding box center [1120, 385] width 199 height 248
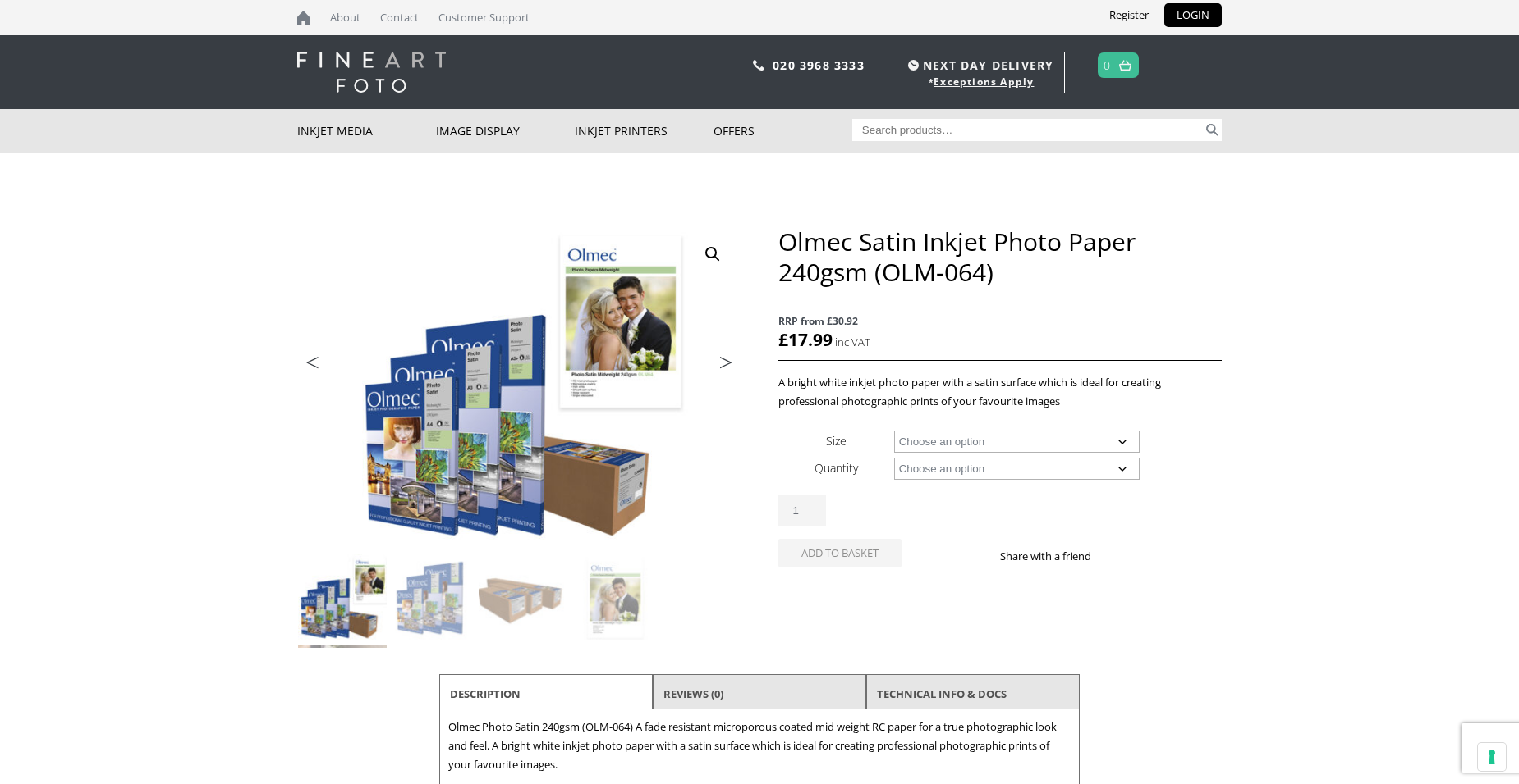
click at [944, 445] on select "Choose an option A4 Sheet A3 Sheet A3+ Sheet A2 Sheet 17" Wide Roll 24" Wide Ro…" at bounding box center [1017, 442] width 246 height 22
click at [894, 431] on select "Choose an option A4 Sheet A3 Sheet A3+ Sheet A2 Sheet 17" Wide Roll 24" Wide Ro…" at bounding box center [1017, 442] width 246 height 22
select select "a3-sheet"
click at [927, 468] on select "Choose an option 50 Sheets" at bounding box center [1017, 468] width 246 height 22
select select "50-sheets"
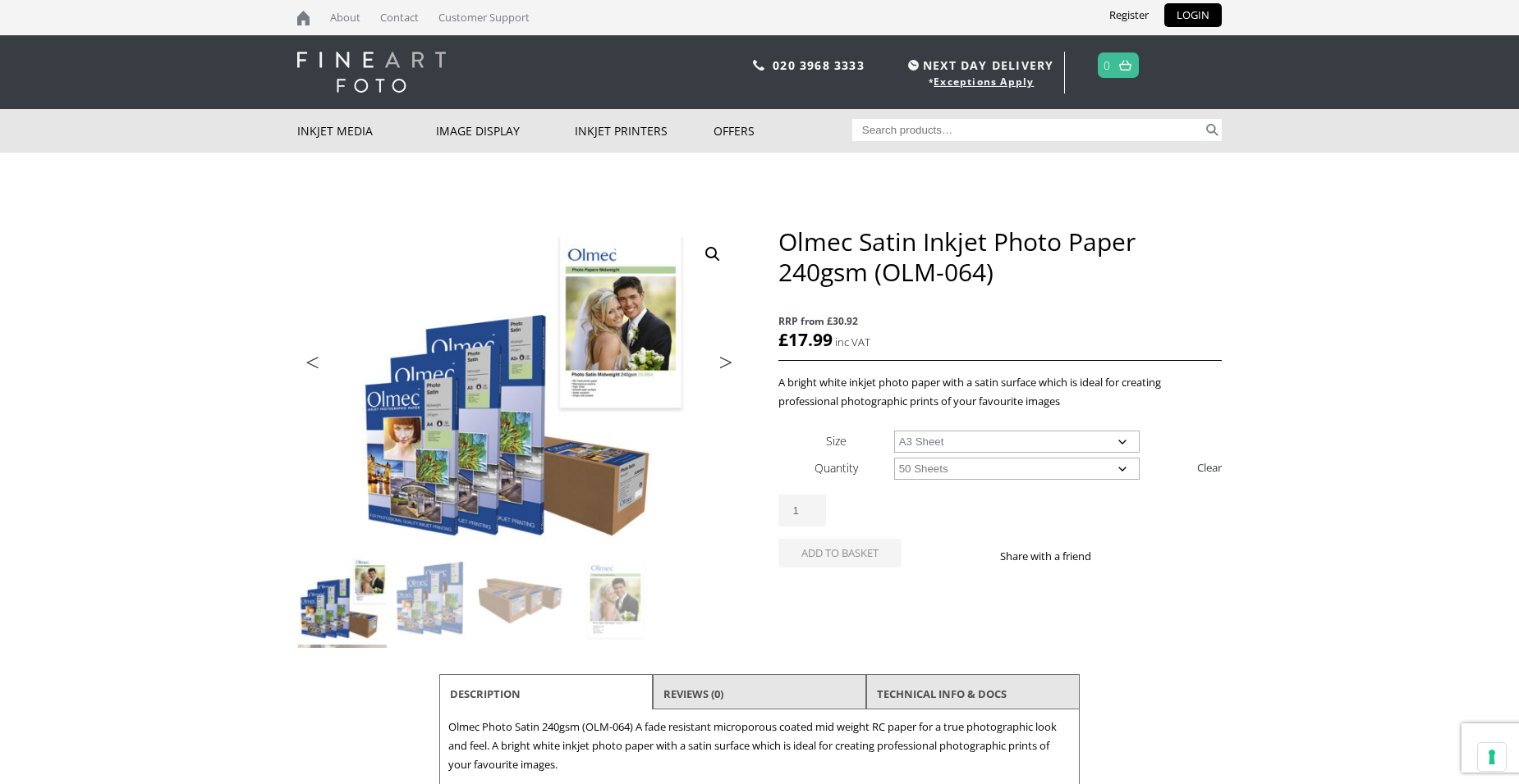
click at [894, 458] on select "Choose an option 50 Sheets" at bounding box center [1017, 468] width 246 height 22
select select "a3-sheet"
